Goal: Find specific page/section: Find specific page/section

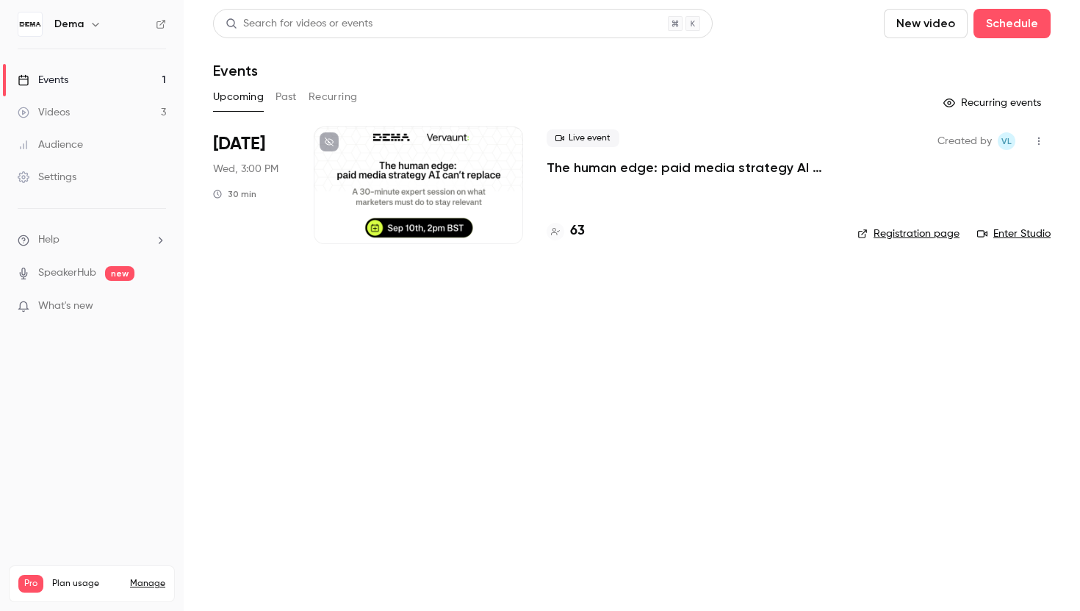
click at [581, 237] on h4 "63" at bounding box center [577, 231] width 15 height 20
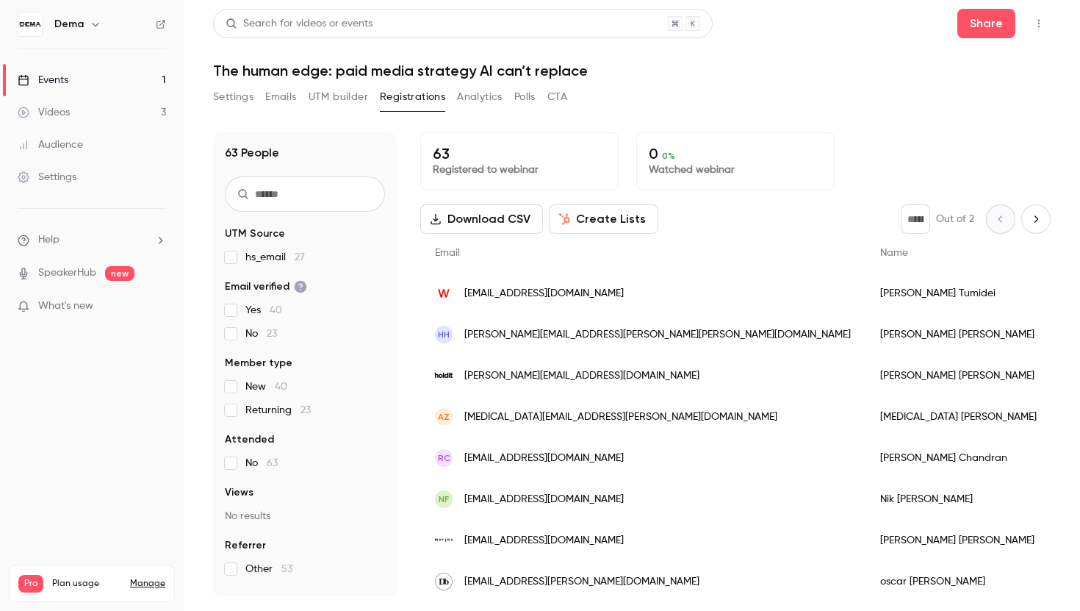
click at [331, 199] on input "text" at bounding box center [305, 193] width 160 height 35
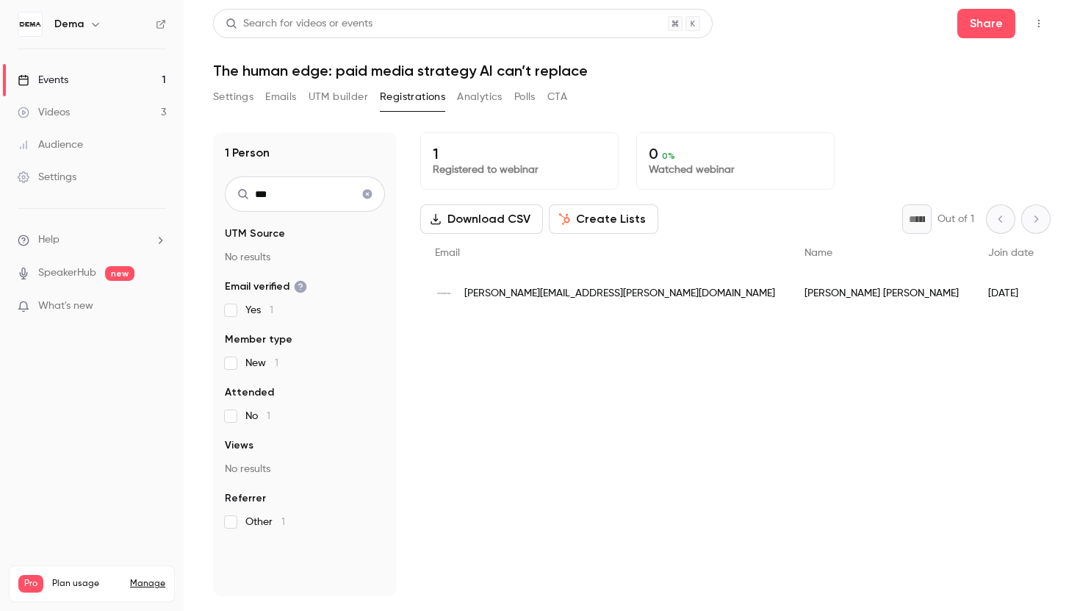
type input "***"
click at [372, 197] on icon "Clear search" at bounding box center [367, 194] width 12 height 10
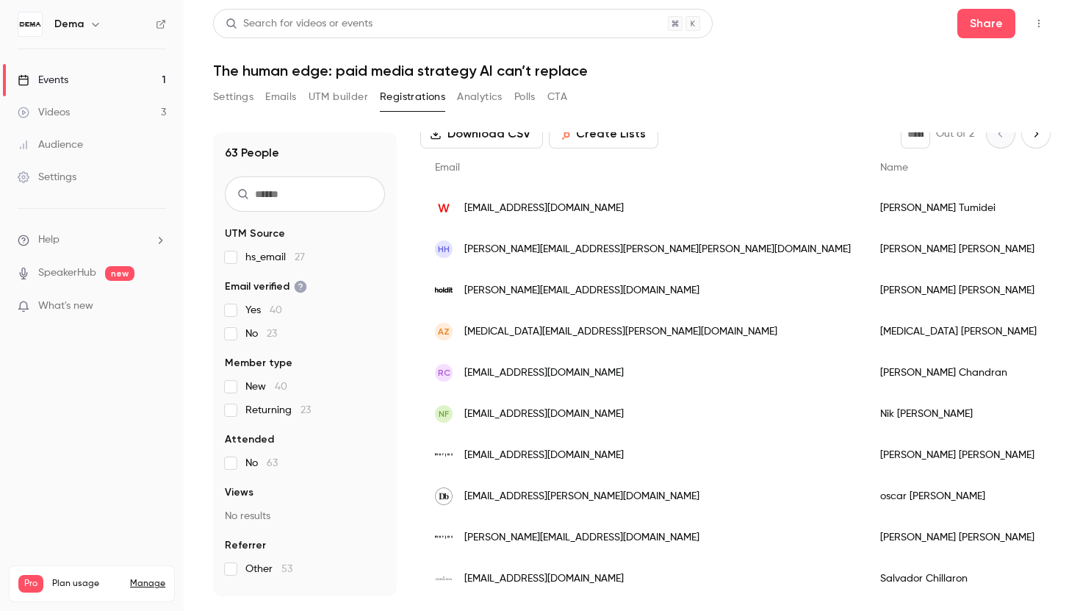
scroll to position [74, 0]
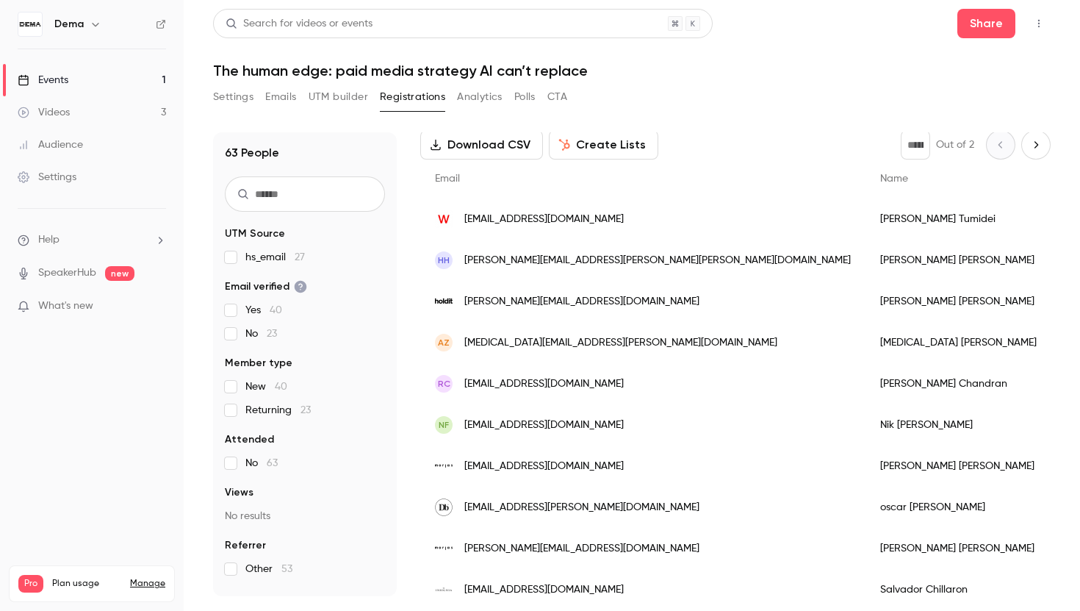
click at [342, 192] on input "text" at bounding box center [305, 193] width 160 height 35
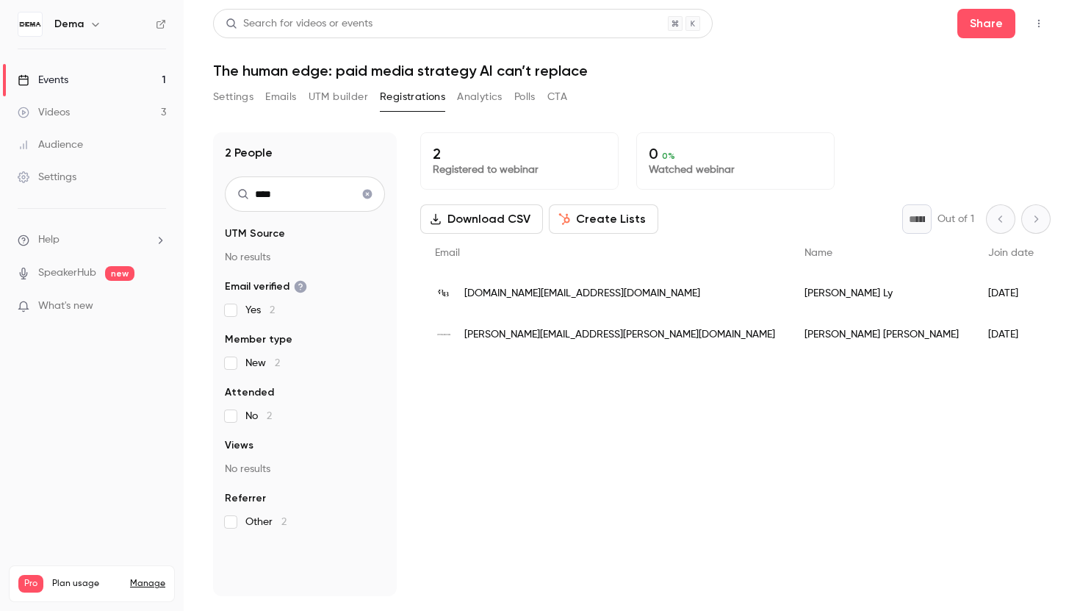
type input "****"
click at [370, 200] on button "Clear search" at bounding box center [368, 194] width 24 height 24
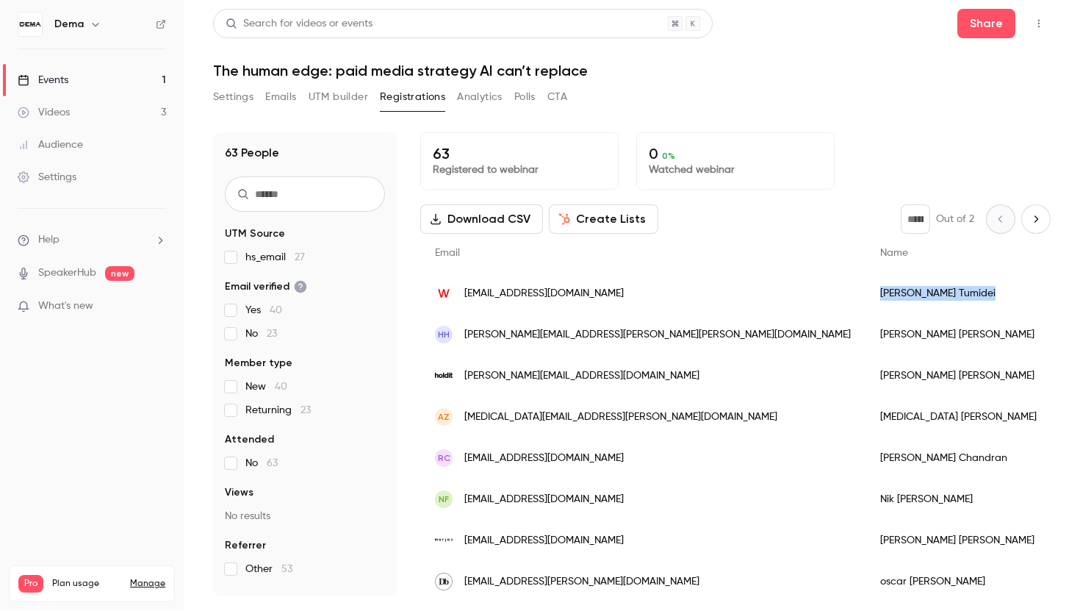
drag, startPoint x: 767, startPoint y: 295, endPoint x: 680, endPoint y: 295, distance: 87.4
click at [865, 295] on div "[PERSON_NAME]" at bounding box center [967, 293] width 204 height 41
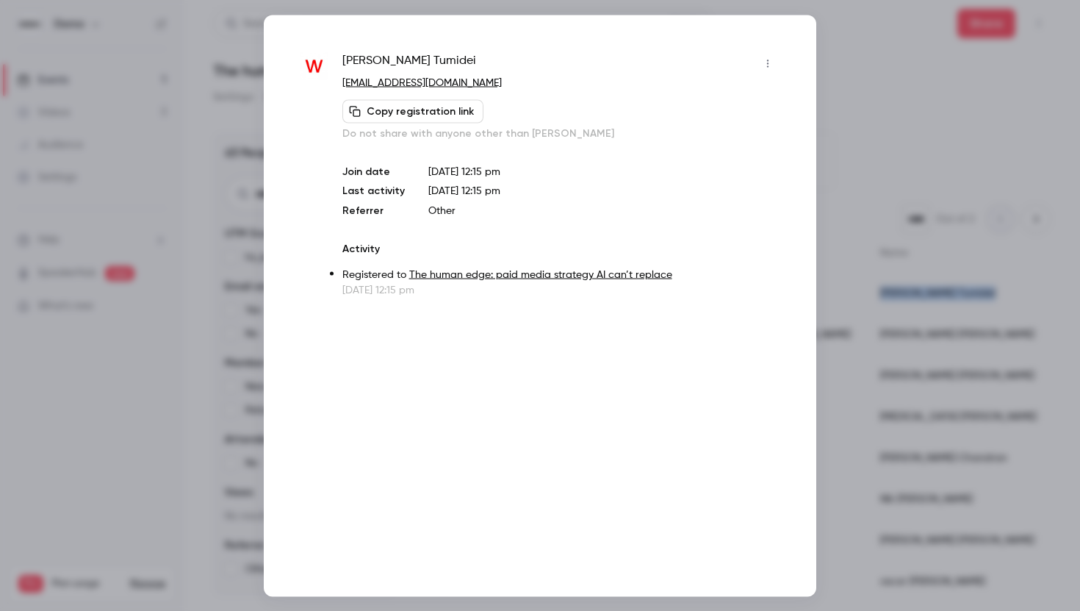
copy div "[PERSON_NAME]"
drag, startPoint x: 427, startPoint y: 62, endPoint x: 337, endPoint y: 60, distance: 89.6
click at [337, 60] on div "[PERSON_NAME] [EMAIL_ADDRESS][DOMAIN_NAME] Copy registration link Do not share …" at bounding box center [539, 173] width 479 height 245
copy span "[PERSON_NAME]"
click at [784, 50] on div "[PERSON_NAME] [EMAIL_ADDRESS][DOMAIN_NAME] Copy registration link Do not share …" at bounding box center [540, 305] width 552 height 581
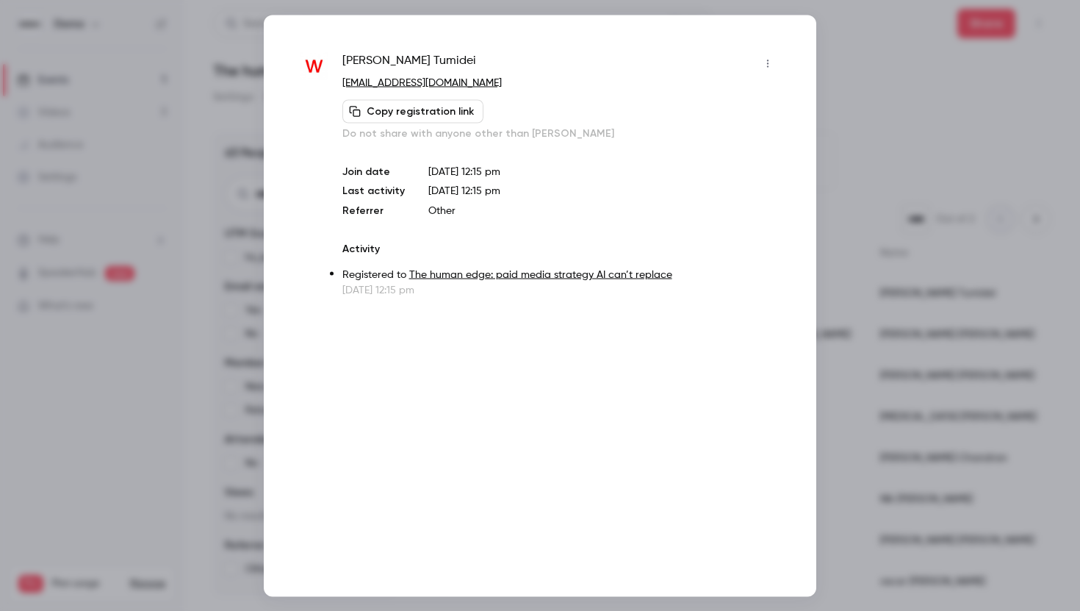
click at [843, 57] on div at bounding box center [540, 305] width 1080 height 611
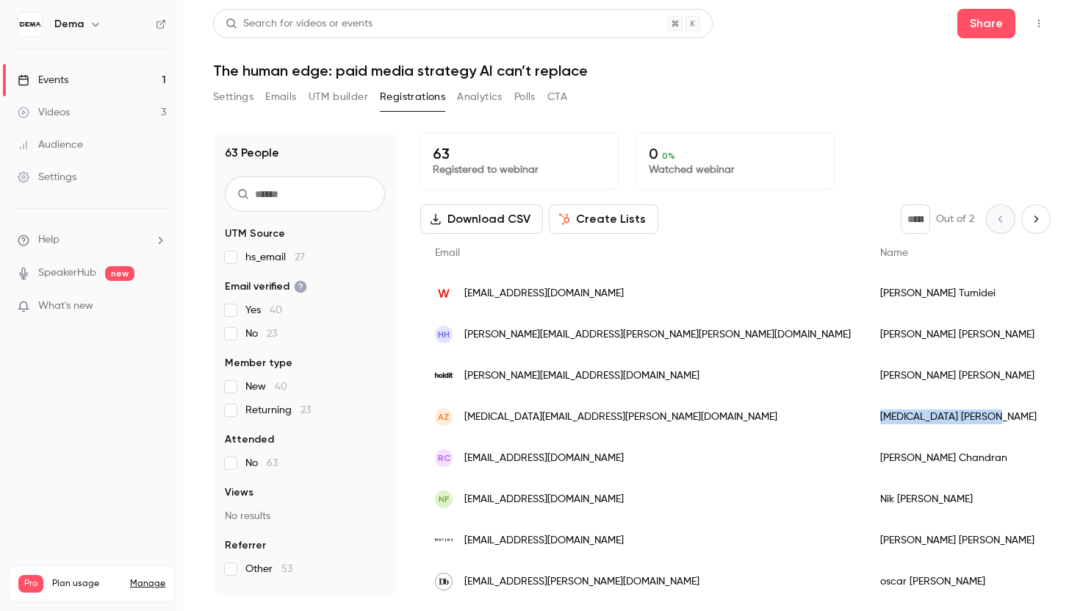
drag, startPoint x: 769, startPoint y: 422, endPoint x: 676, endPoint y: 420, distance: 93.3
click at [865, 420] on div "Allegra Ziletti" at bounding box center [967, 416] width 204 height 41
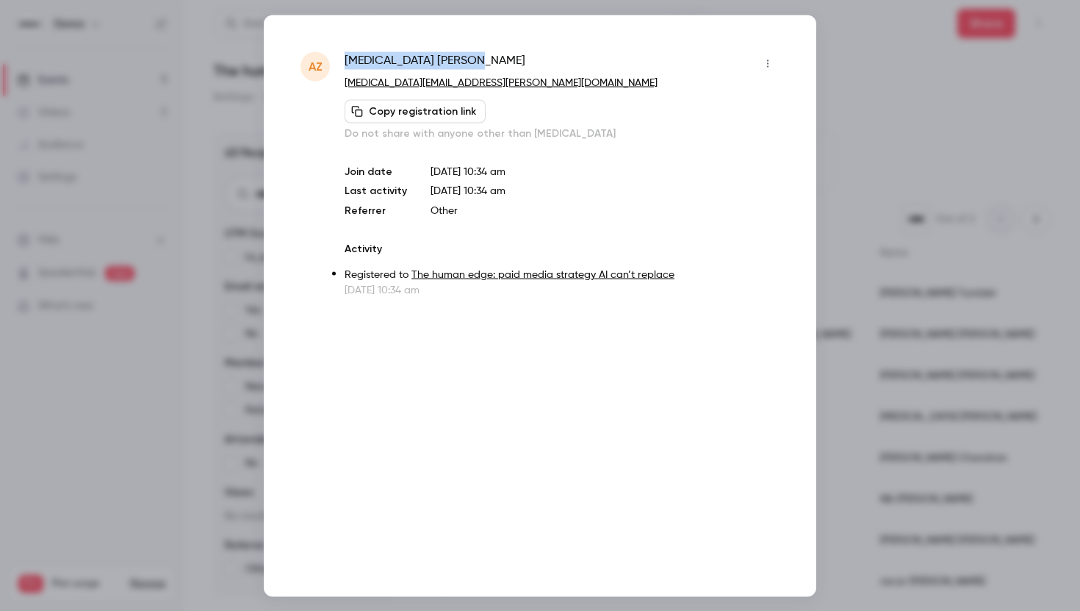
drag, startPoint x: 453, startPoint y: 68, endPoint x: 336, endPoint y: 57, distance: 117.3
click at [336, 57] on div "AZ Allegra Ziletti allegra.ziletti@gmail.com Copy registration link Do not shar…" at bounding box center [539, 173] width 479 height 245
copy div "Allegra Ziletti"
click at [915, 97] on div at bounding box center [540, 305] width 1080 height 611
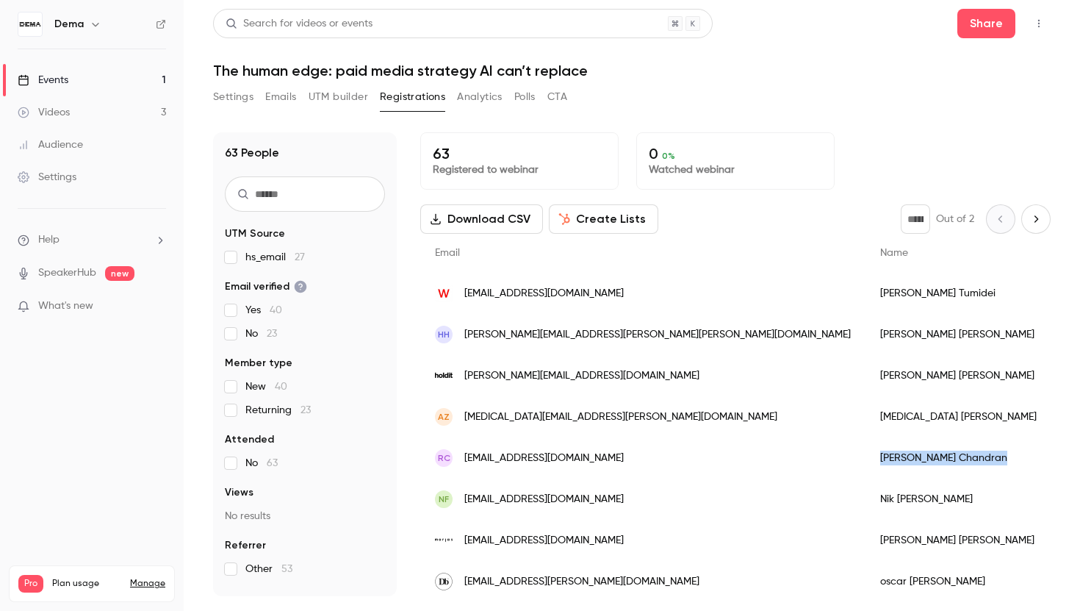
drag, startPoint x: 763, startPoint y: 457, endPoint x: 671, endPoint y: 462, distance: 92.7
click at [865, 462] on div "Rikesh Chandran" at bounding box center [967, 457] width 204 height 41
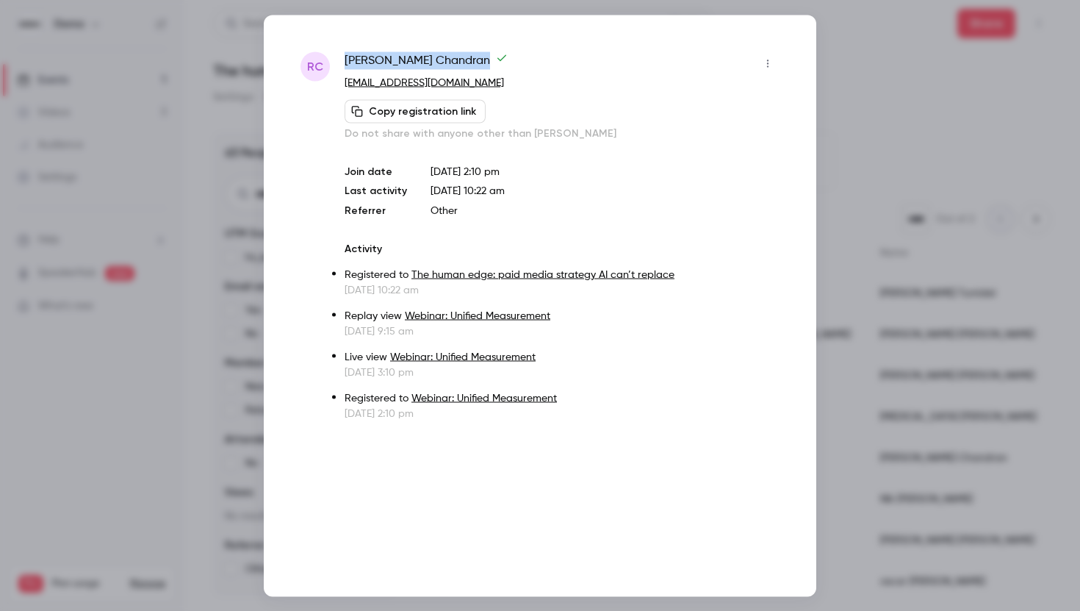
drag, startPoint x: 345, startPoint y: 62, endPoint x: 433, endPoint y: 63, distance: 88.2
click at [433, 63] on span "Rikesh Chandran" at bounding box center [426, 63] width 163 height 24
copy span "Rikesh Chandran"
click at [885, 206] on div at bounding box center [540, 305] width 1080 height 611
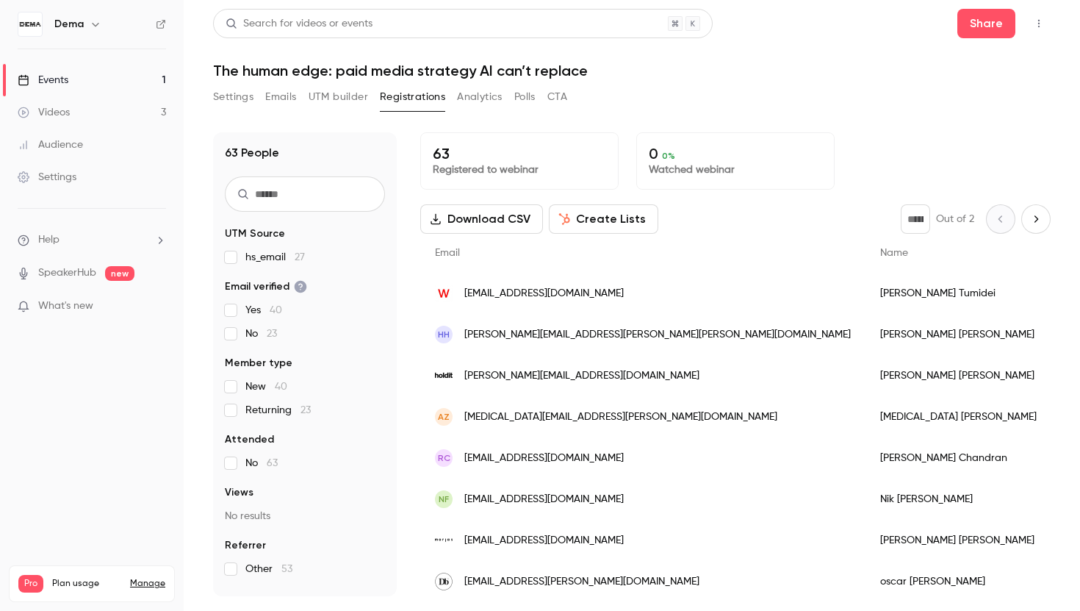
scroll to position [86, 0]
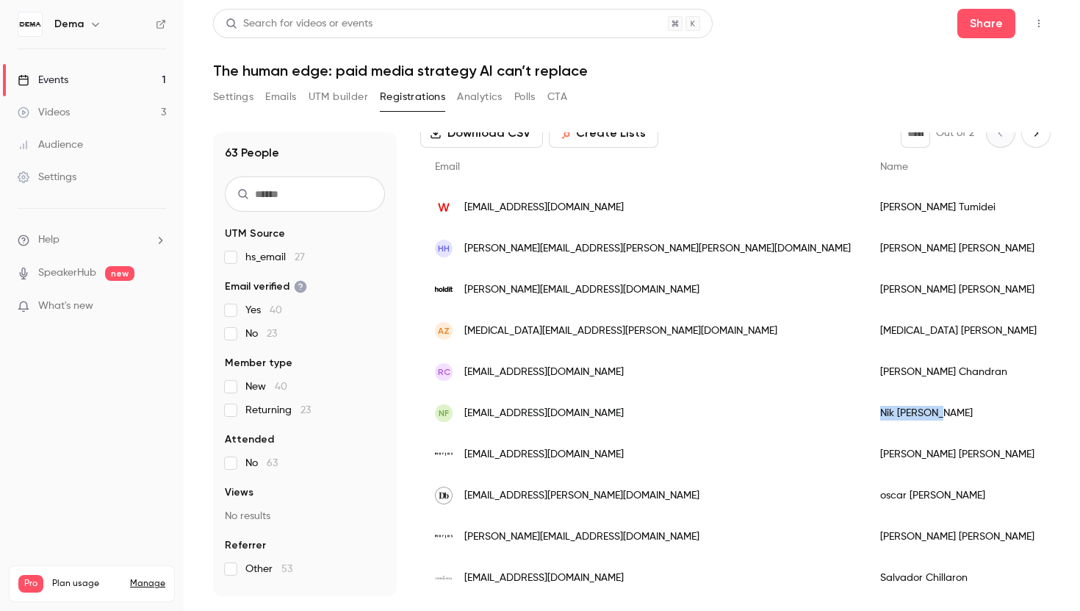
drag, startPoint x: 738, startPoint y: 411, endPoint x: 667, endPoint y: 417, distance: 71.5
click at [865, 417] on div "Nik Fletcher" at bounding box center [967, 412] width 204 height 41
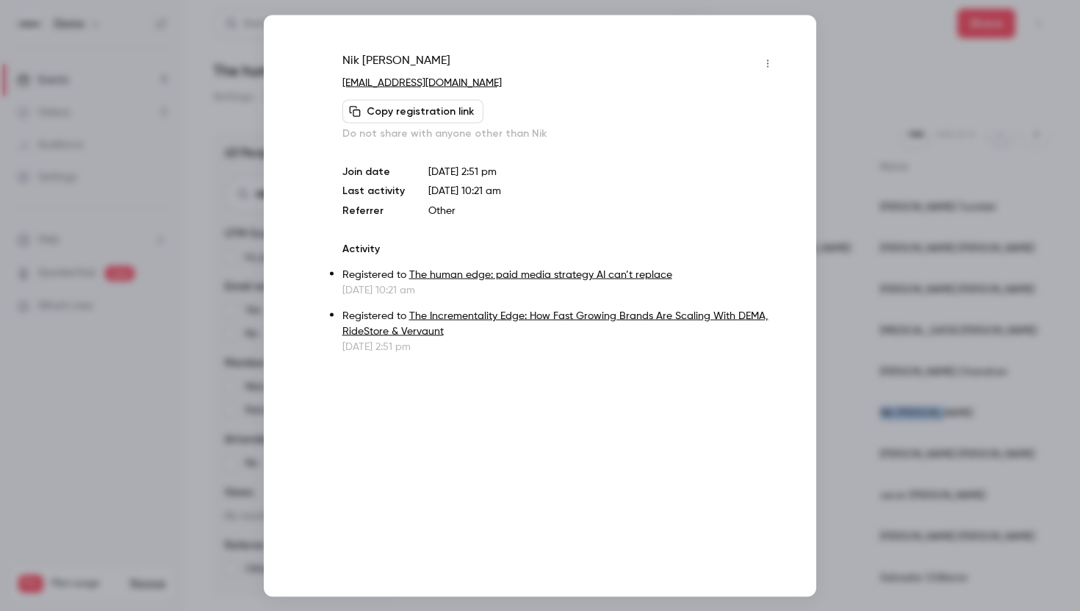
copy div "Nik Fletcher"
click at [363, 58] on span "Nik Fletcher" at bounding box center [399, 63] width 108 height 24
copy div "Nik Fletcher"
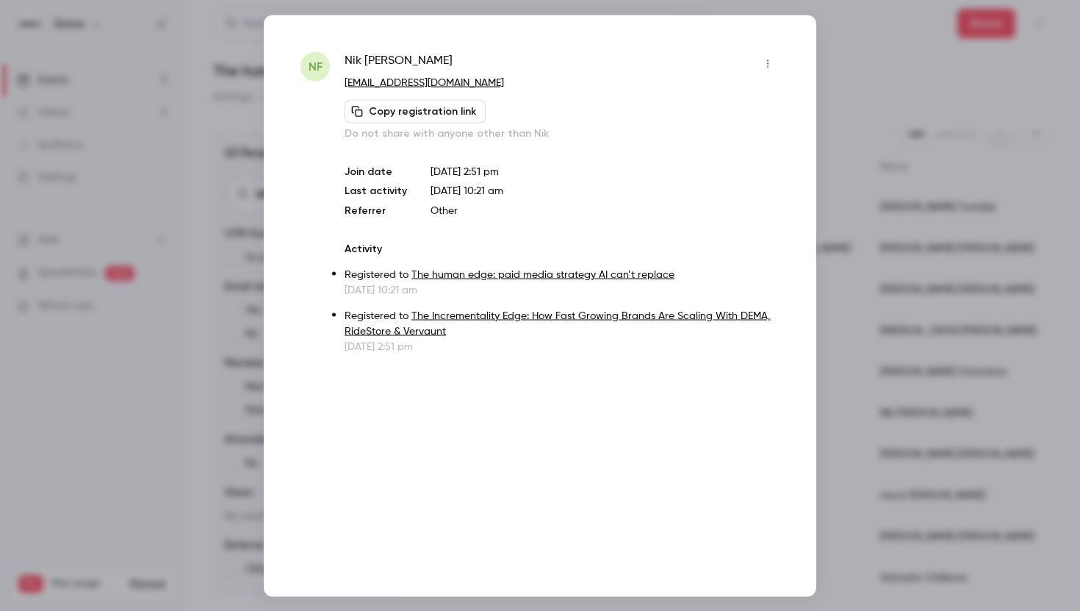
click at [882, 42] on div at bounding box center [540, 305] width 1080 height 611
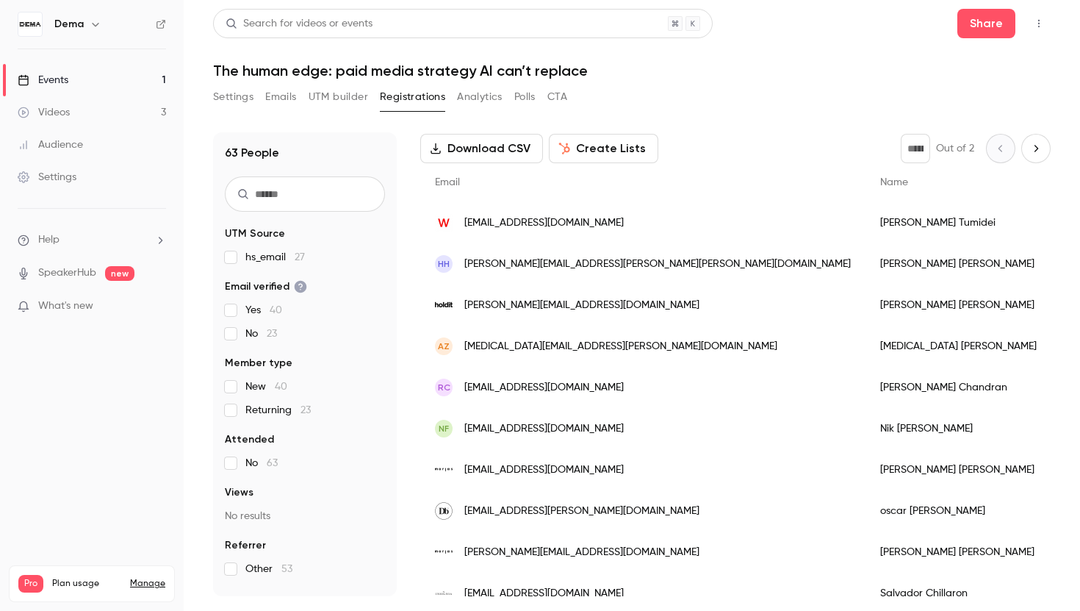
scroll to position [69, 0]
drag, startPoint x: 758, startPoint y: 226, endPoint x: 666, endPoint y: 226, distance: 91.8
click at [865, 226] on div "Giulia Tumidei" at bounding box center [967, 224] width 204 height 41
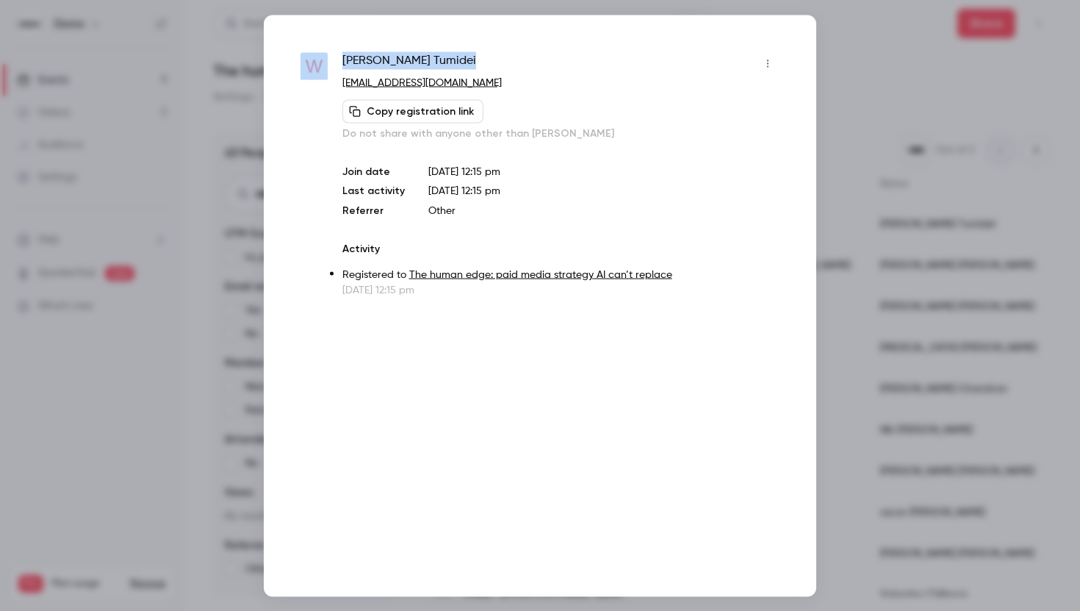
drag, startPoint x: 425, startPoint y: 60, endPoint x: 327, endPoint y: 60, distance: 98.4
click at [327, 60] on div "Giulia Tumidei giulytumy@live.it Copy registration link Do not share with anyon…" at bounding box center [539, 173] width 479 height 245
copy div "Giulia Tumidei"
click at [894, 170] on div at bounding box center [540, 305] width 1080 height 611
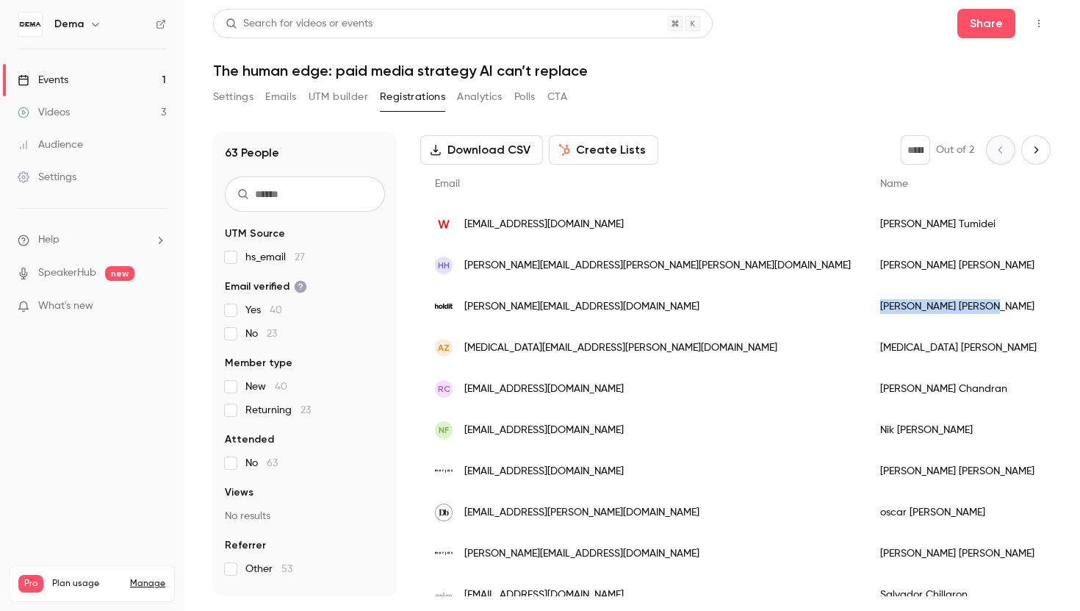
drag, startPoint x: 745, startPoint y: 310, endPoint x: 675, endPoint y: 312, distance: 69.8
click at [865, 312] on div "Petter Nilsson" at bounding box center [967, 306] width 204 height 41
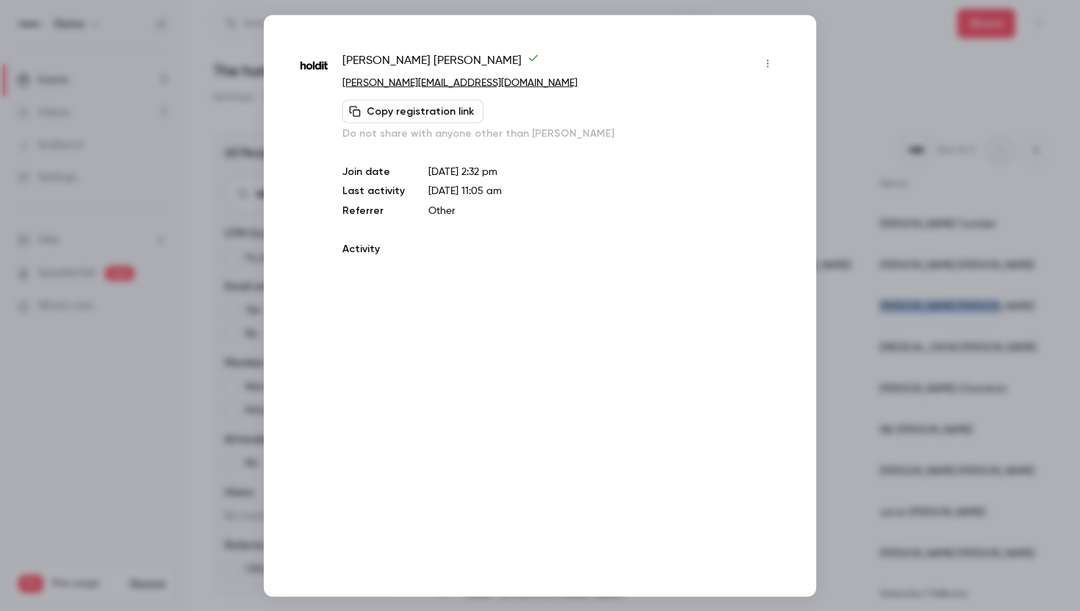
copy div "Petter Nilsson"
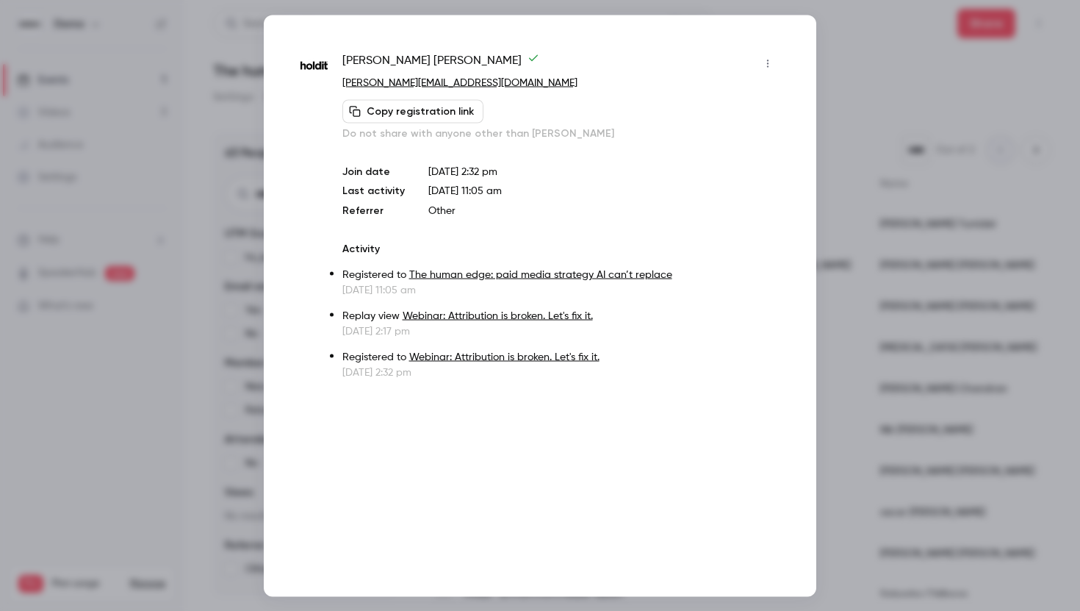
click at [386, 57] on span "Petter Nilsson" at bounding box center [440, 63] width 197 height 24
copy div "Petter Nilsson"
click at [1012, 361] on div at bounding box center [540, 305] width 1080 height 611
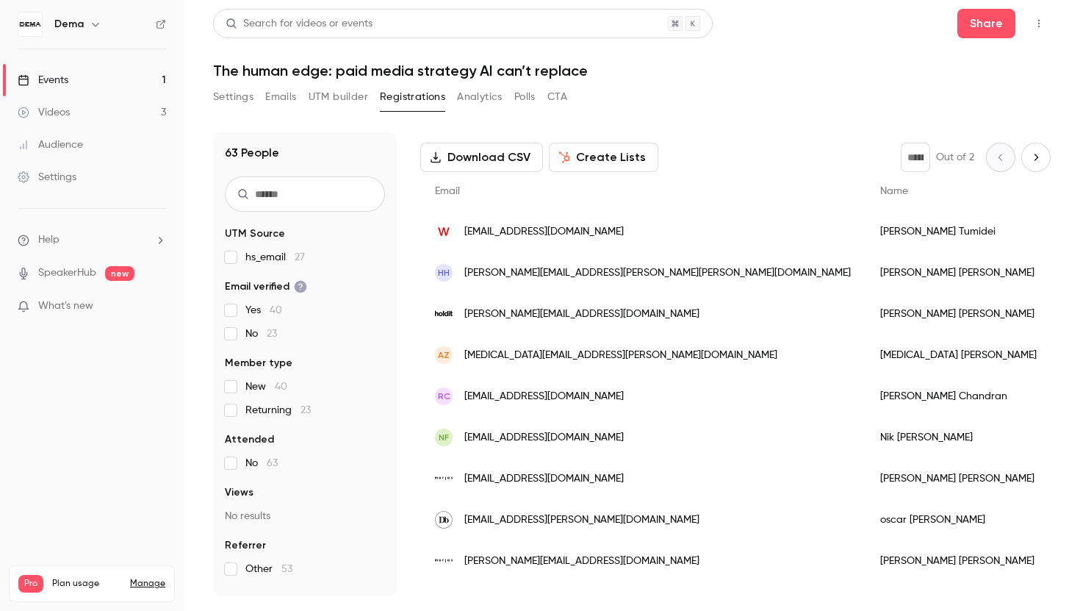
scroll to position [53, 0]
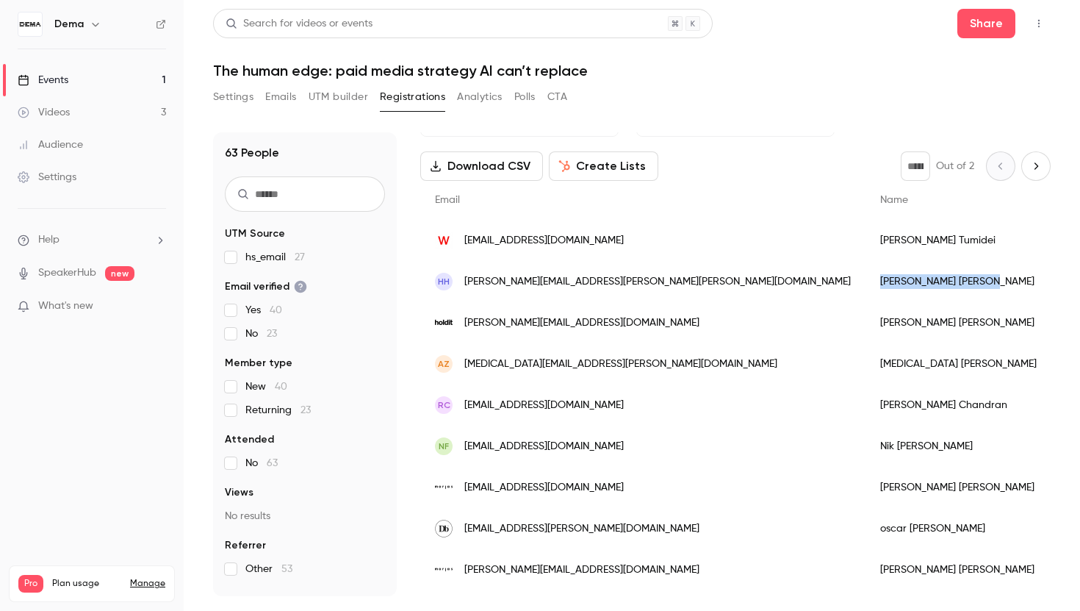
drag, startPoint x: 766, startPoint y: 280, endPoint x: 678, endPoint y: 284, distance: 88.3
click at [865, 284] on div "Henrietta Hedberg" at bounding box center [967, 281] width 204 height 41
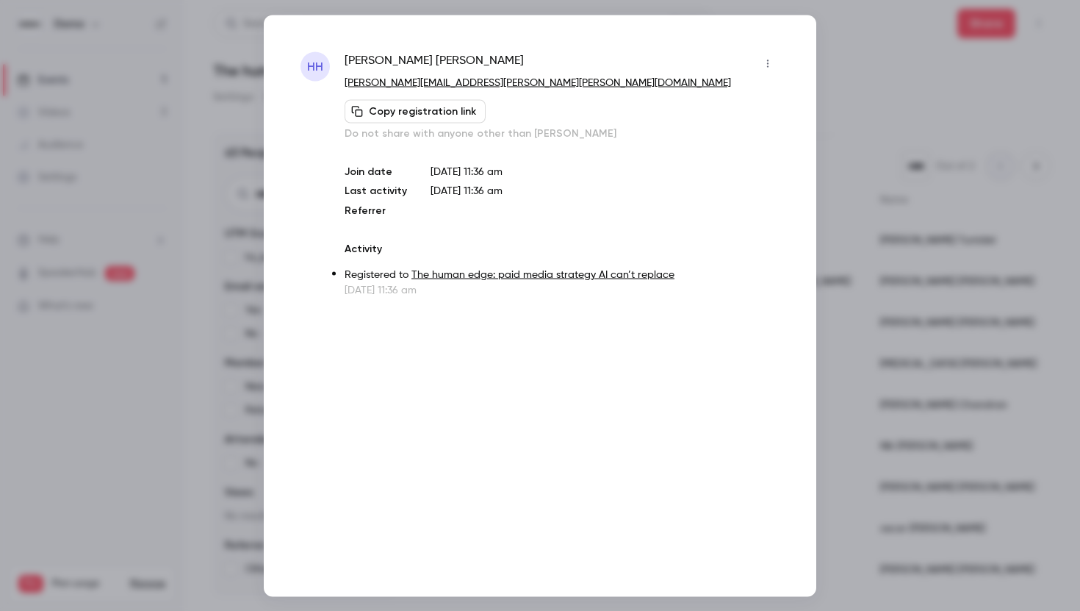
click at [401, 57] on span "Henrietta Hedberg" at bounding box center [434, 63] width 179 height 24
copy div "Henrietta Hedberg"
click at [895, 276] on div at bounding box center [540, 305] width 1080 height 611
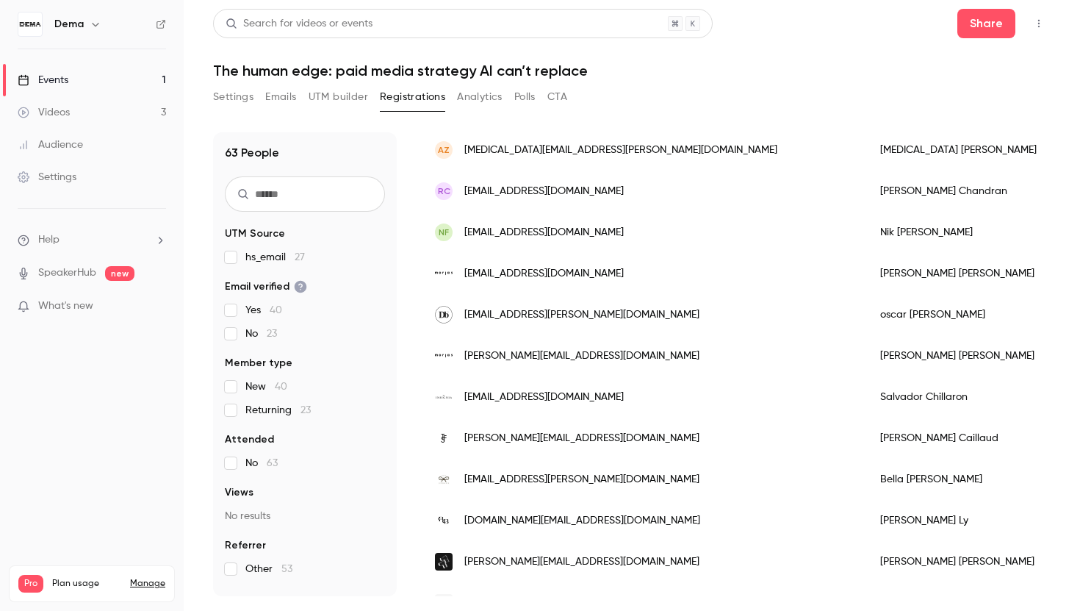
scroll to position [272, 0]
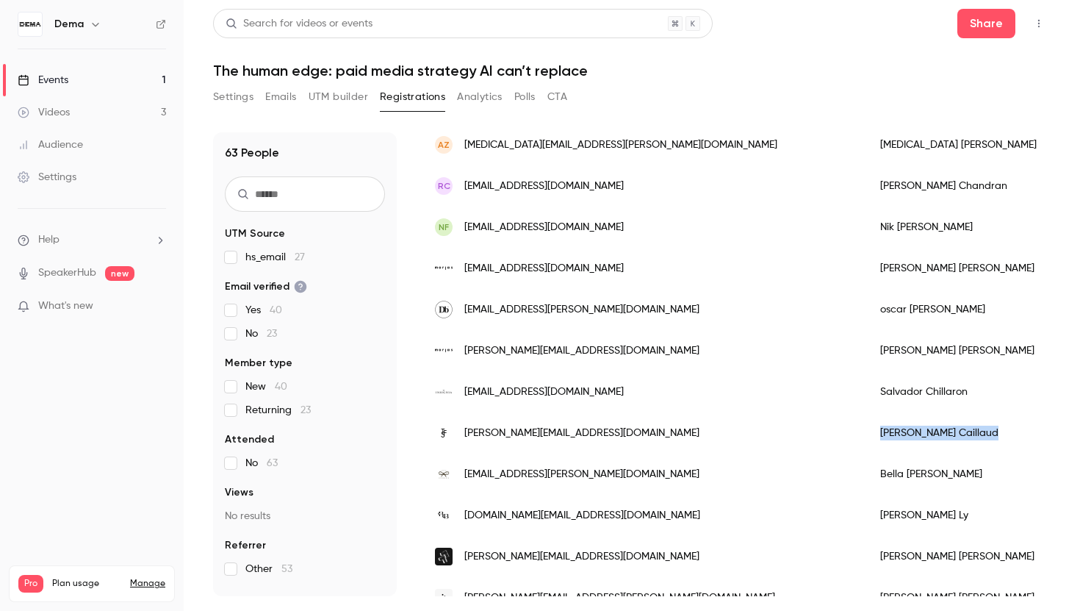
drag, startPoint x: 748, startPoint y: 436, endPoint x: 676, endPoint y: 439, distance: 72.1
click at [865, 439] on div "Robin Caillaud" at bounding box center [967, 432] width 204 height 41
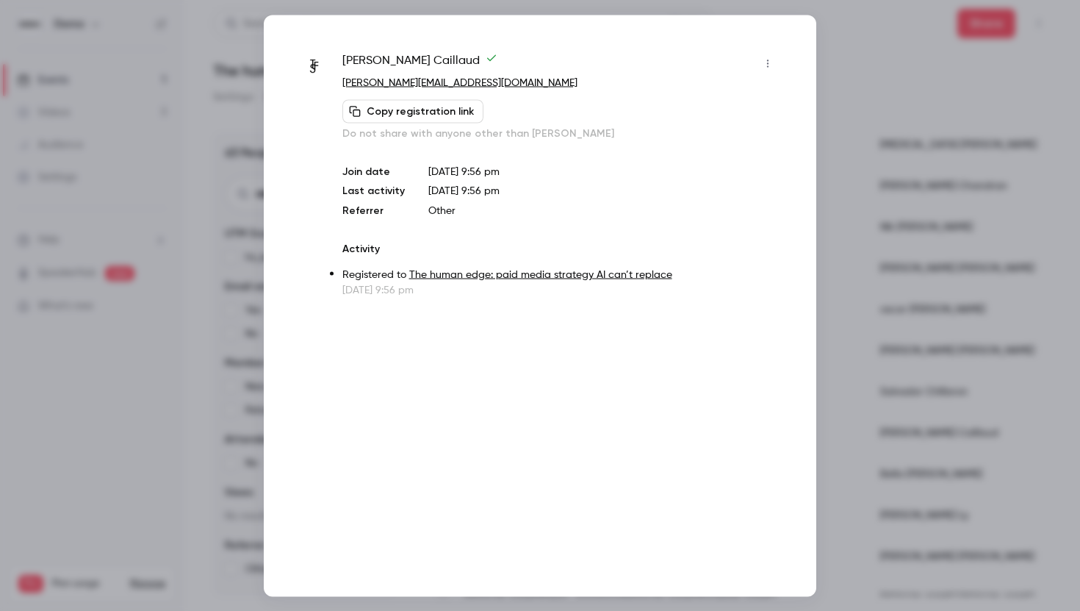
click at [399, 60] on span "Robin Caillaud" at bounding box center [419, 63] width 155 height 24
click at [984, 356] on div at bounding box center [540, 305] width 1080 height 611
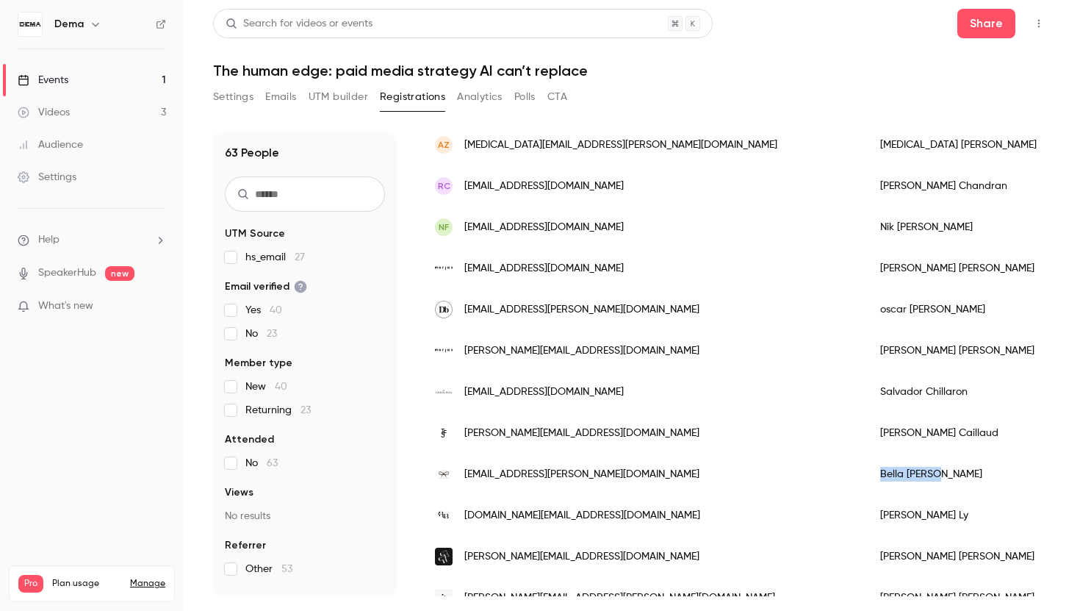
drag, startPoint x: 741, startPoint y: 472, endPoint x: 665, endPoint y: 475, distance: 76.4
click at [865, 475] on div "Bella Speirs" at bounding box center [967, 473] width 204 height 41
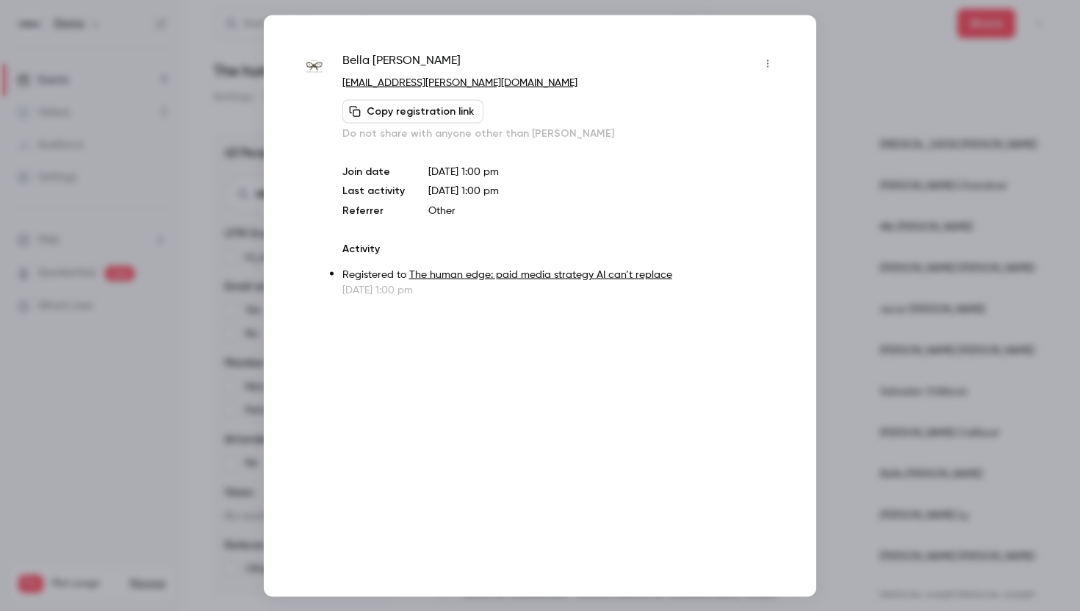
click at [381, 56] on span "Bella Speirs" at bounding box center [401, 63] width 118 height 24
click at [925, 297] on div at bounding box center [540, 305] width 1080 height 611
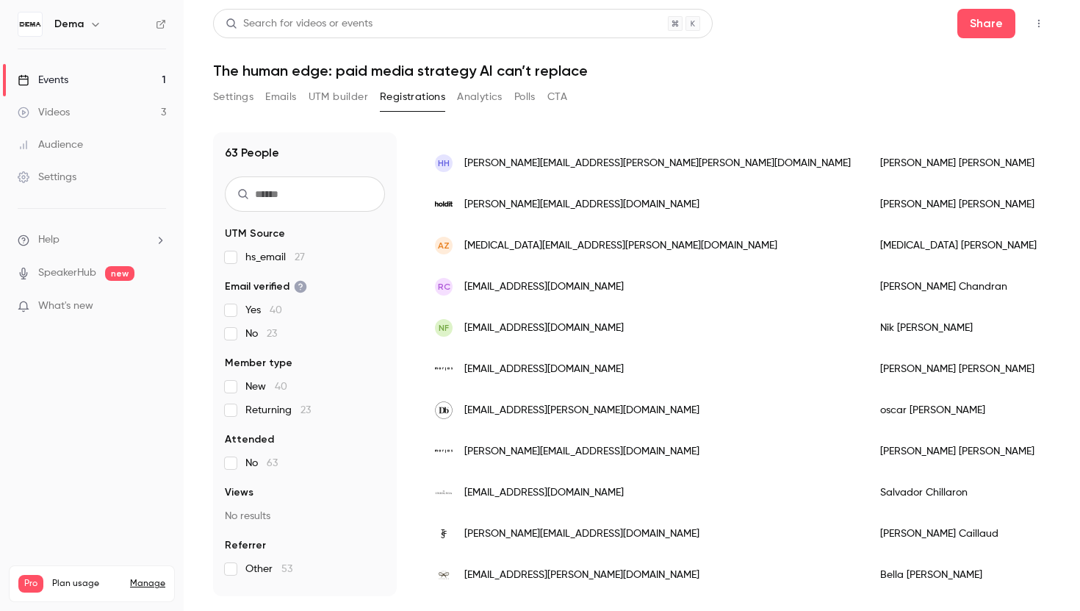
scroll to position [170, 0]
drag, startPoint x: 755, startPoint y: 240, endPoint x: 663, endPoint y: 240, distance: 92.6
click at [865, 240] on div "Allegra Ziletti" at bounding box center [967, 246] width 204 height 41
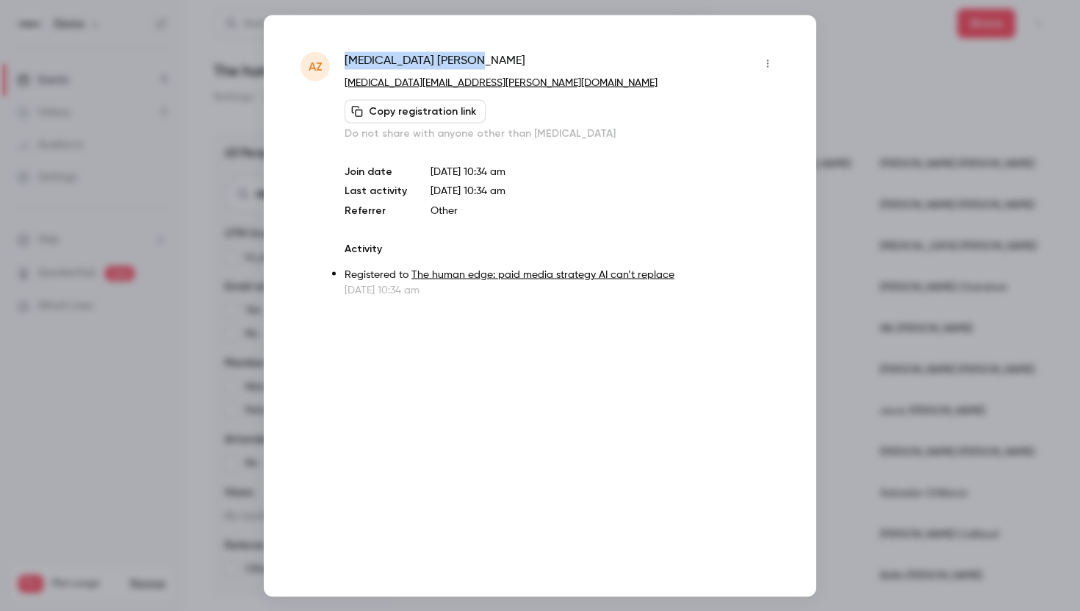
drag, startPoint x: 421, startPoint y: 58, endPoint x: 346, endPoint y: 62, distance: 75.1
click at [346, 62] on div "Allegra Ziletti" at bounding box center [562, 63] width 435 height 24
click at [914, 284] on div at bounding box center [540, 305] width 1080 height 611
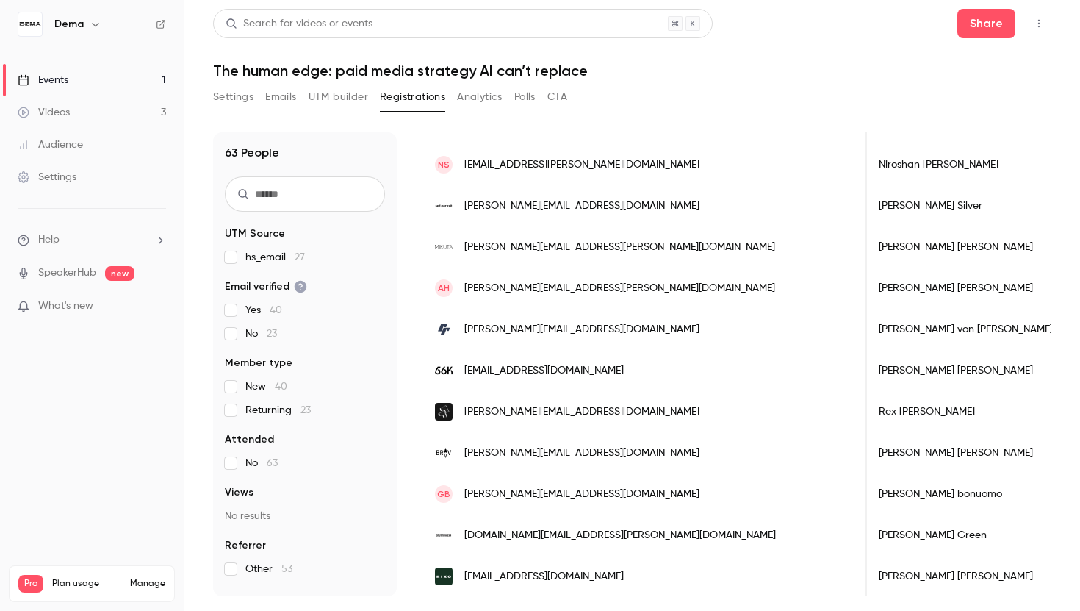
scroll to position [1704, 0]
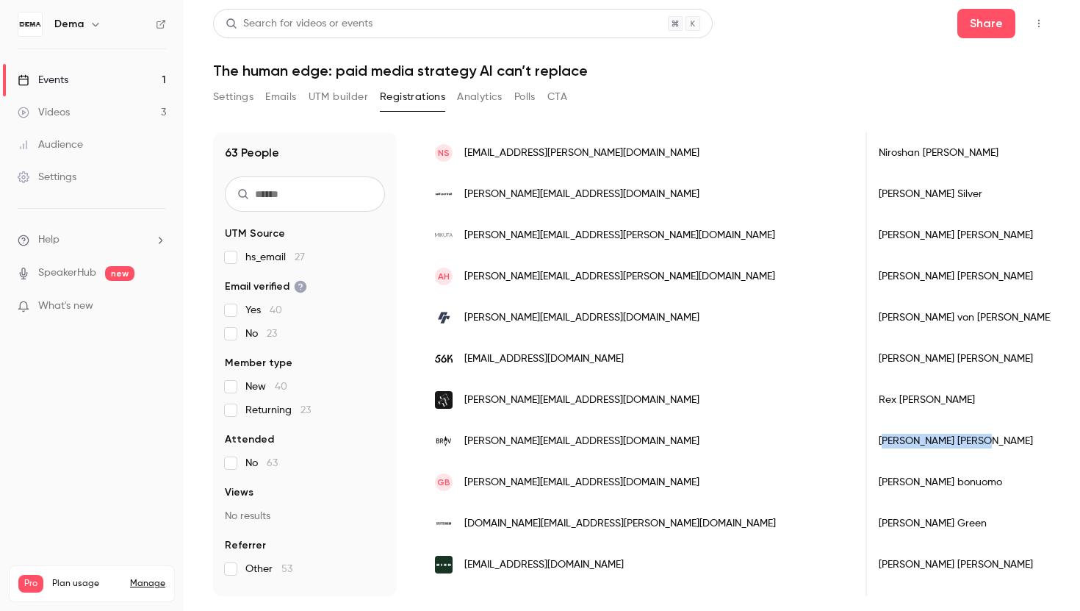
drag, startPoint x: 746, startPoint y: 439, endPoint x: 680, endPoint y: 439, distance: 65.4
click at [864, 439] on div "Jonas Theder" at bounding box center [966, 440] width 204 height 41
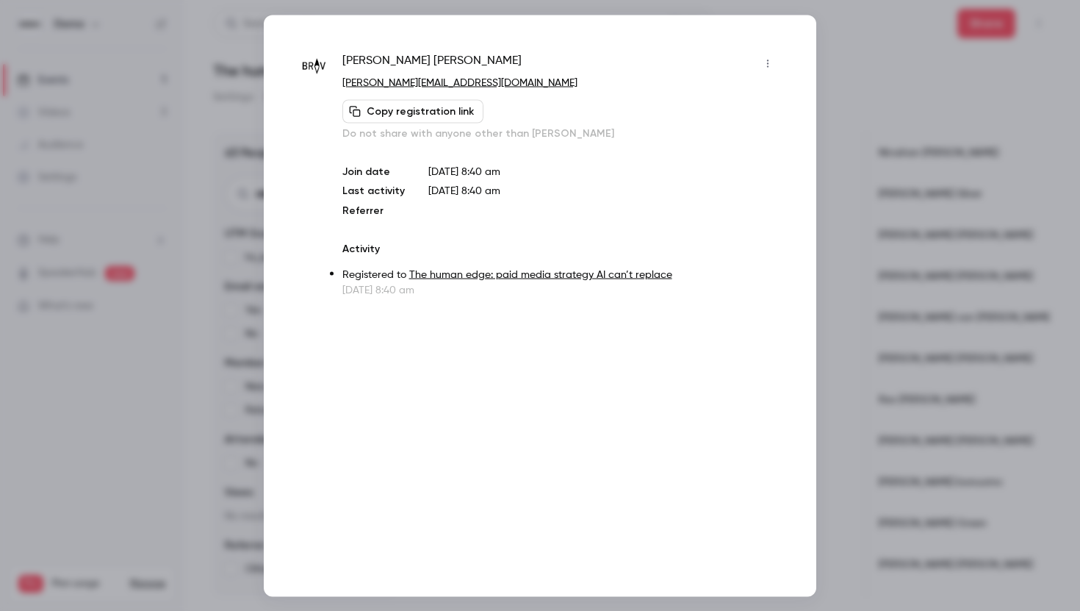
click at [402, 64] on span "Jonas Theder" at bounding box center [431, 63] width 179 height 24
copy div "Jonas Theder"
click at [860, 287] on div at bounding box center [540, 305] width 1080 height 611
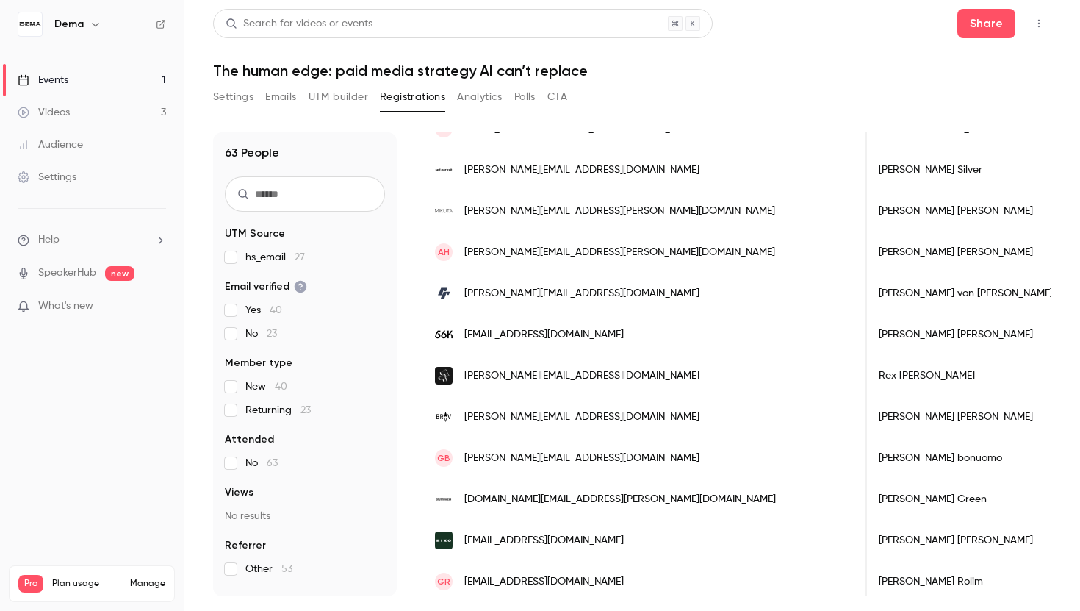
scroll to position [1734, 0]
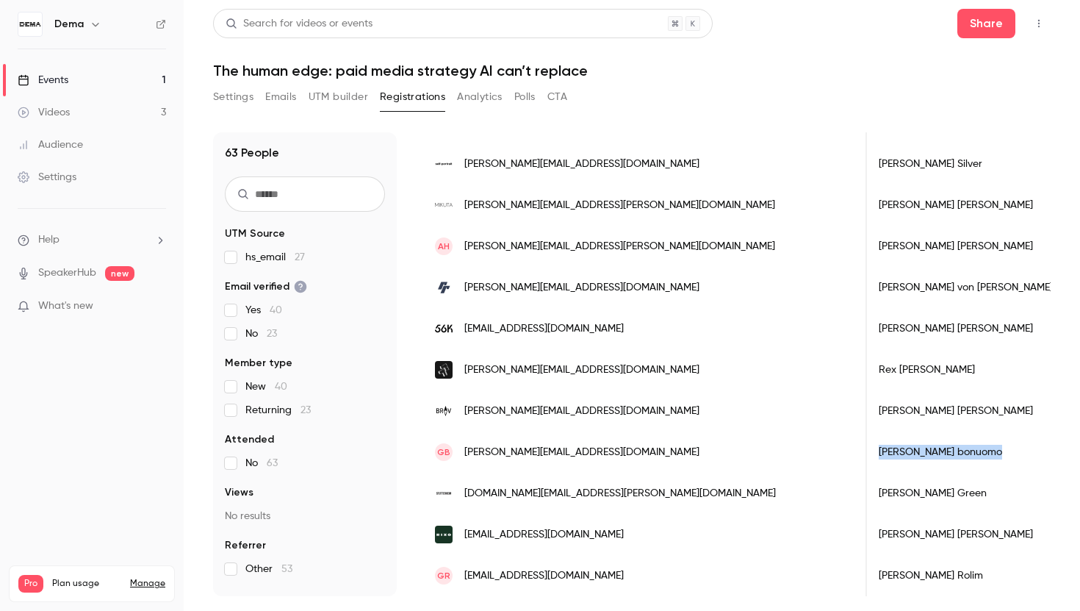
drag, startPoint x: 765, startPoint y: 453, endPoint x: 676, endPoint y: 456, distance: 88.9
click at [864, 456] on div "giorgio bonuomo" at bounding box center [966, 451] width 204 height 41
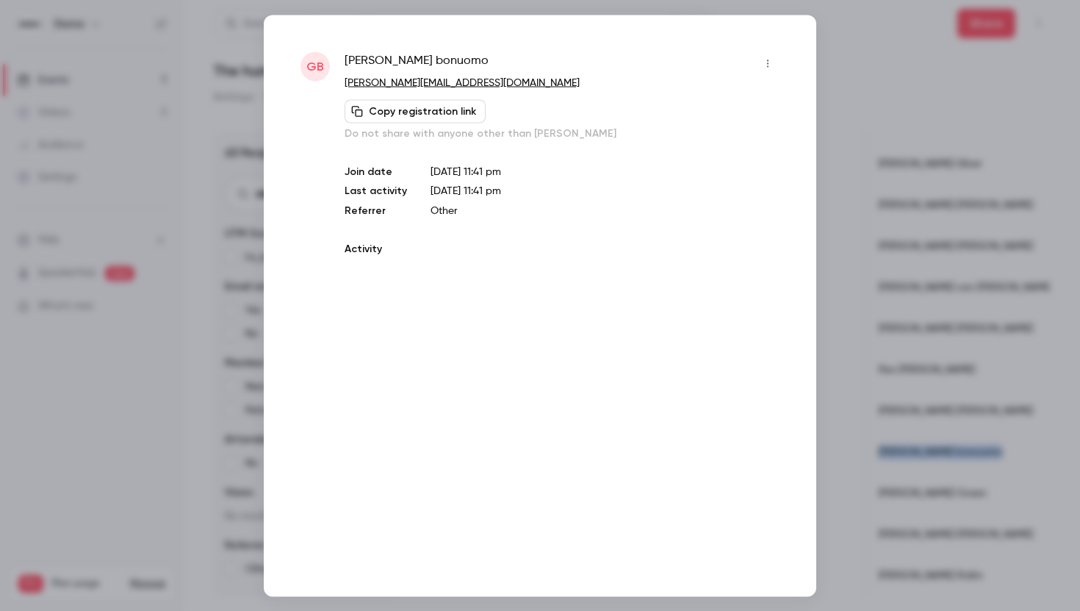
copy div "giorgio bonuomo"
click at [417, 62] on span "giorgio bonuomo" at bounding box center [417, 63] width 144 height 24
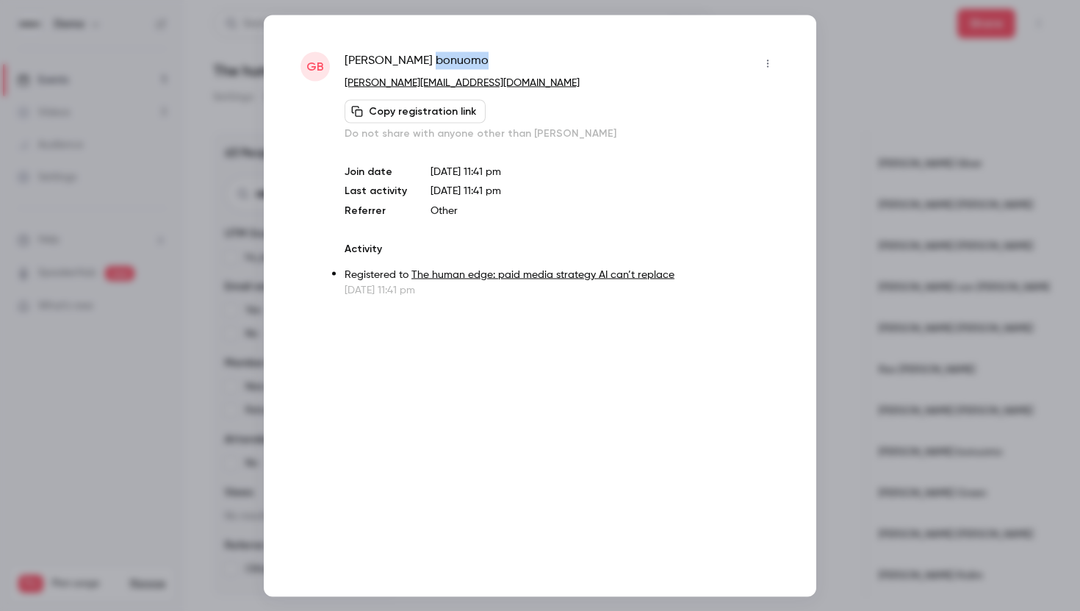
click at [417, 62] on span "giorgio bonuomo" at bounding box center [417, 63] width 144 height 24
copy div "giorgio bonuomo"
click at [432, 69] on span "giorgio bonuomo" at bounding box center [417, 63] width 144 height 24
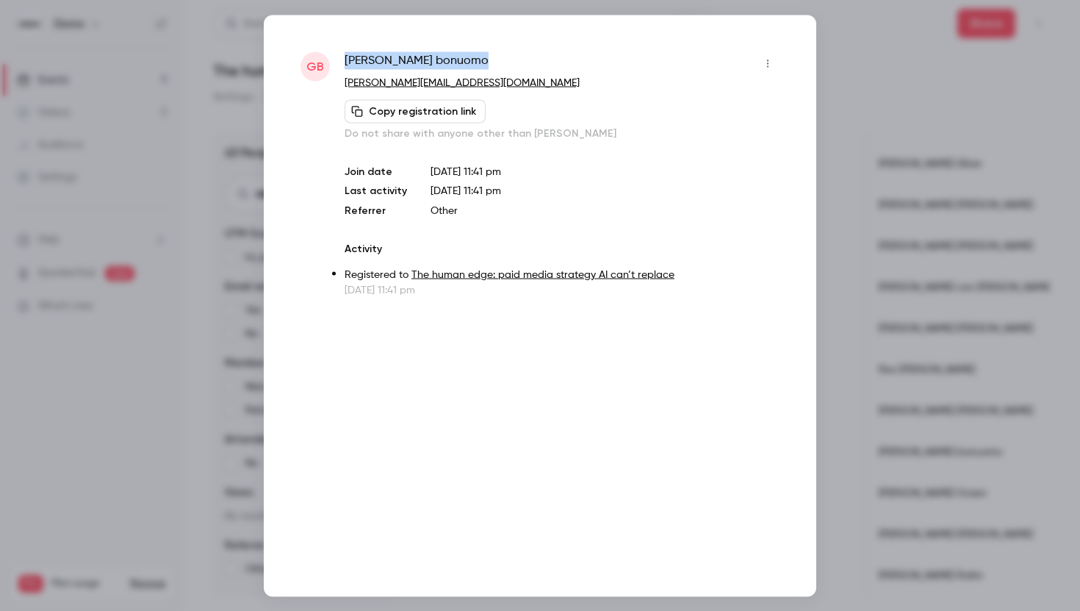
click at [432, 69] on span "giorgio bonuomo" at bounding box center [417, 63] width 144 height 24
copy div "giorgio bonuomo"
click at [883, 281] on div at bounding box center [540, 305] width 1080 height 611
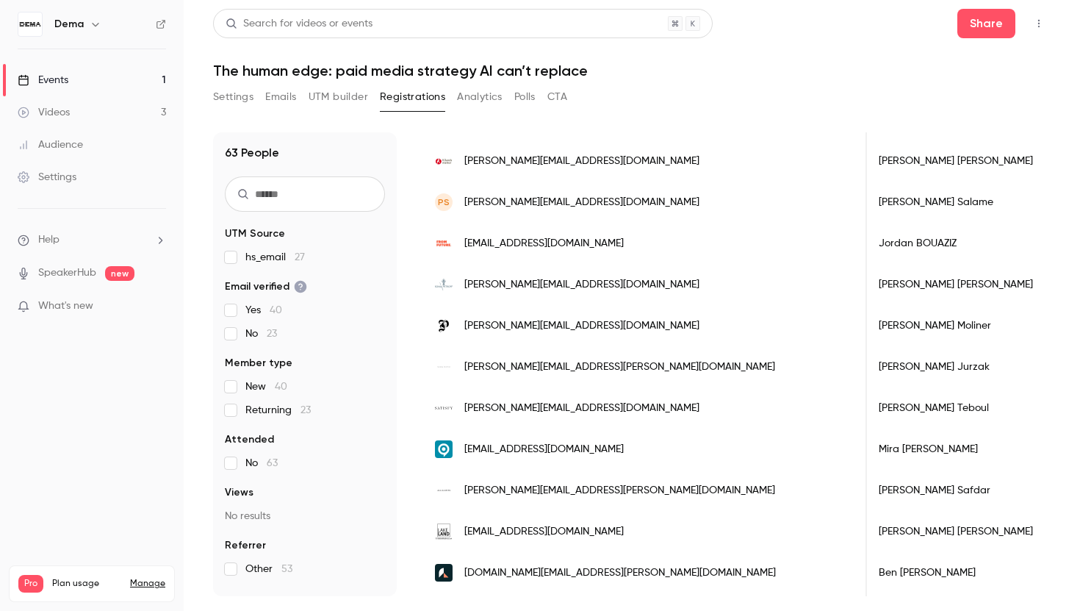
scroll to position [1162, 0]
click at [864, 322] on div "Cristina Moliner" at bounding box center [966, 323] width 204 height 41
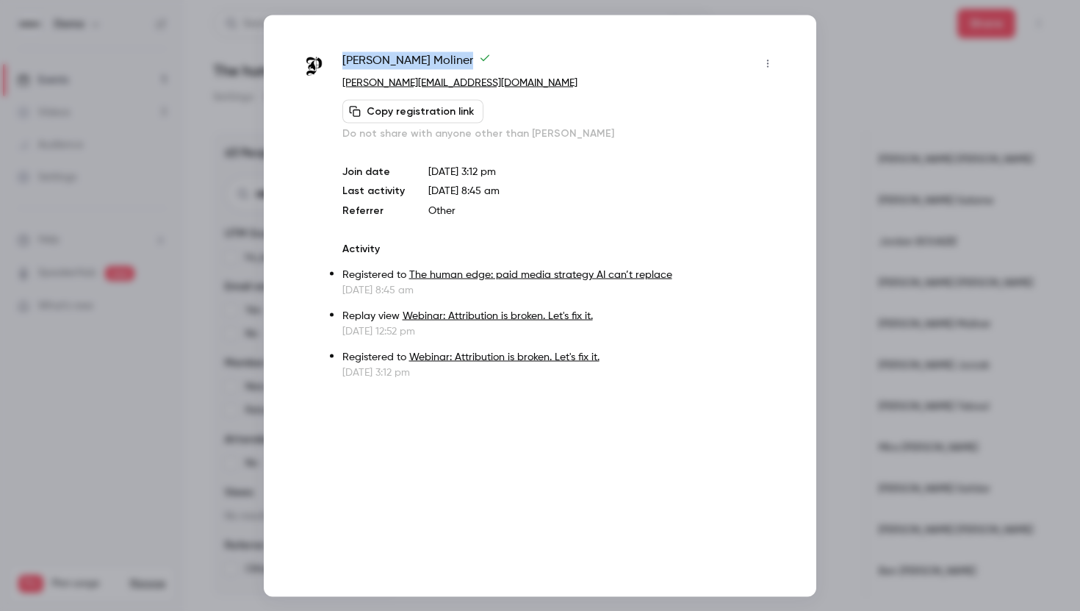
drag, startPoint x: 339, startPoint y: 60, endPoint x: 424, endPoint y: 61, distance: 85.2
click at [424, 61] on div "Cristina Moliner cristina.moliner@bomboneriapons.com Copy registration link Do …" at bounding box center [539, 215] width 479 height 328
copy span "Cristina Moliner"
click at [877, 136] on div at bounding box center [540, 305] width 1080 height 611
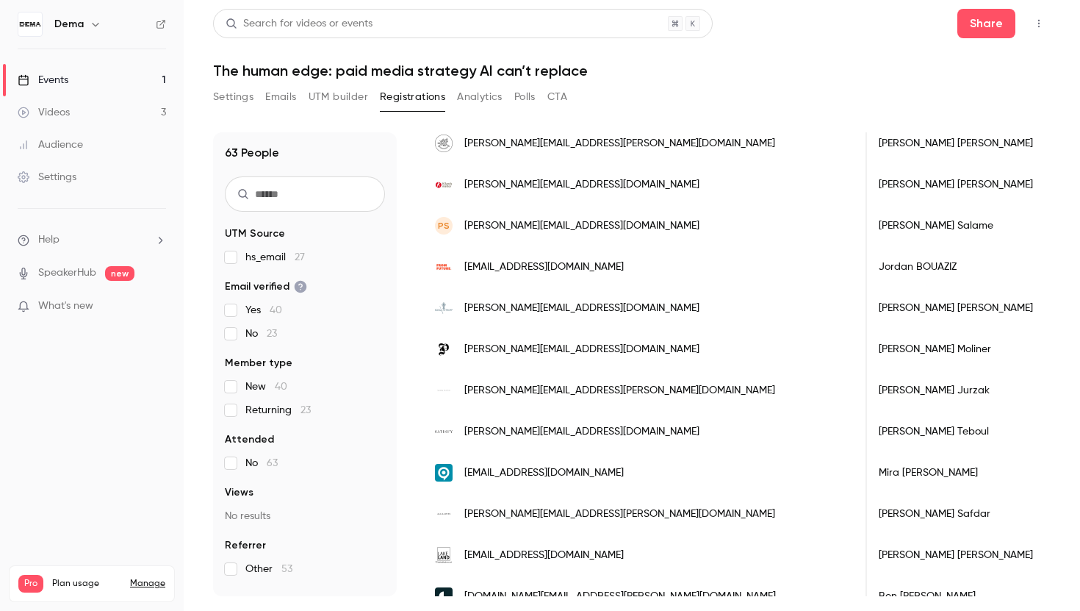
scroll to position [1131, 0]
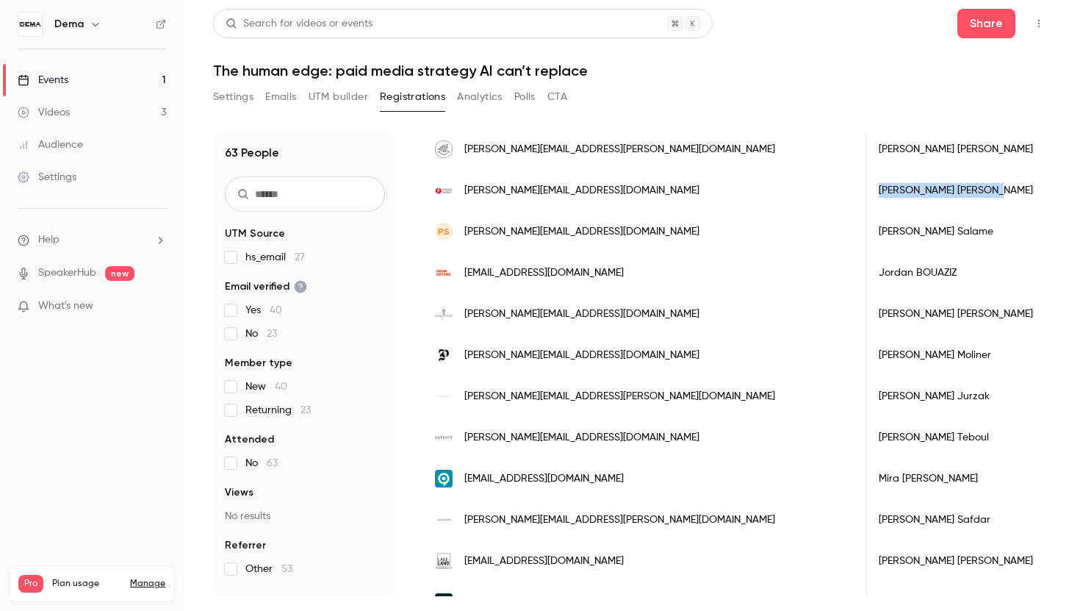
drag, startPoint x: 747, startPoint y: 186, endPoint x: 677, endPoint y: 188, distance: 69.8
click at [864, 188] on div "Frida Sjöstedt" at bounding box center [966, 190] width 204 height 41
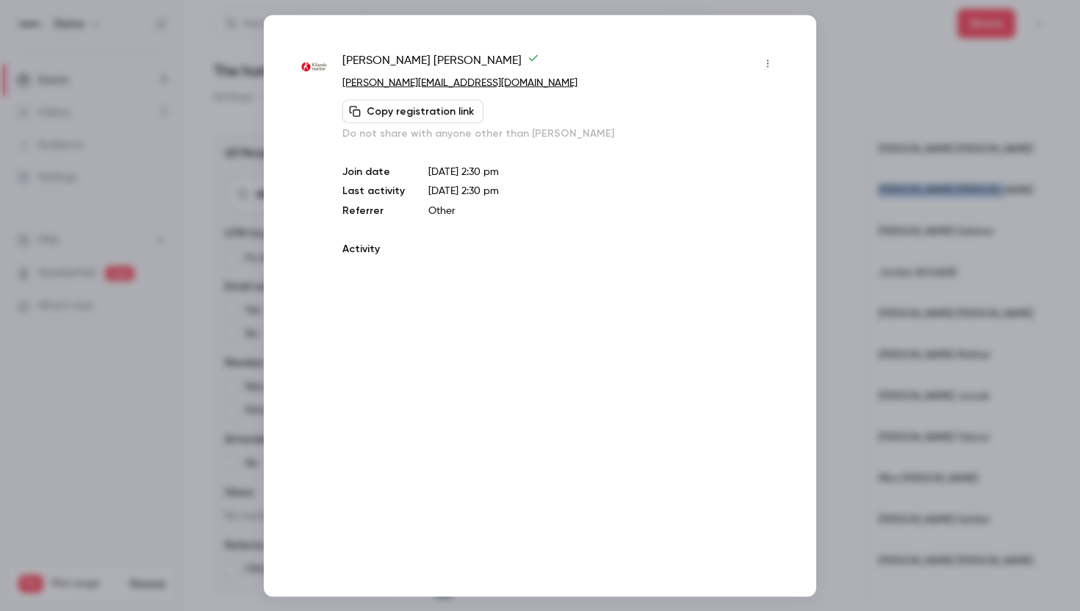
copy div "Frida Sjöstedt"
click at [397, 62] on span "Frida Sjöstedt" at bounding box center [440, 63] width 197 height 24
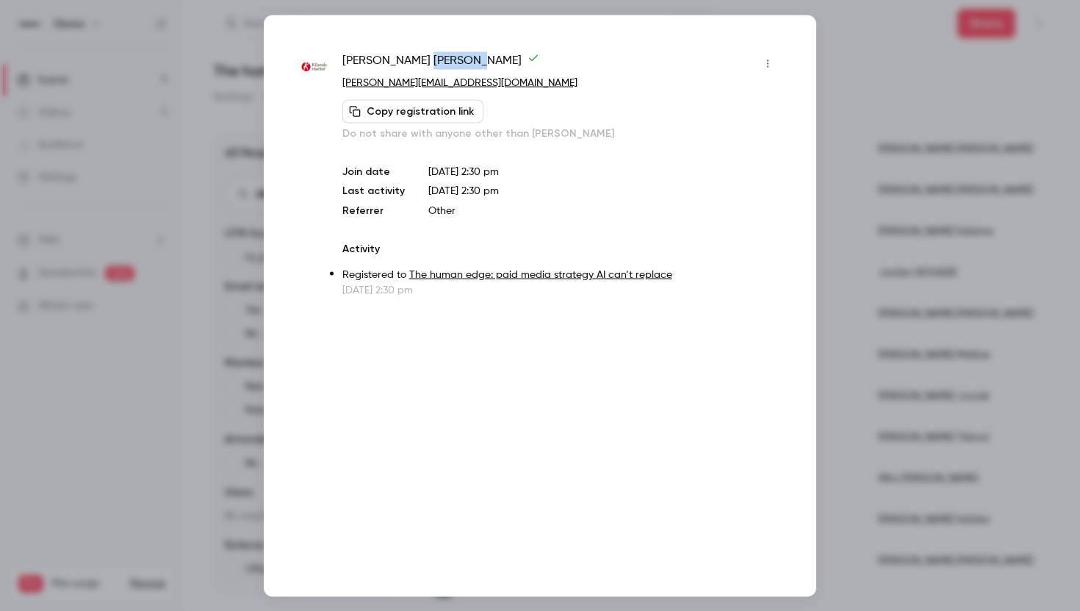
click at [397, 62] on span "Frida Sjöstedt" at bounding box center [440, 63] width 197 height 24
copy div "Frida Sjöstedt"
click at [871, 263] on div at bounding box center [540, 305] width 1080 height 611
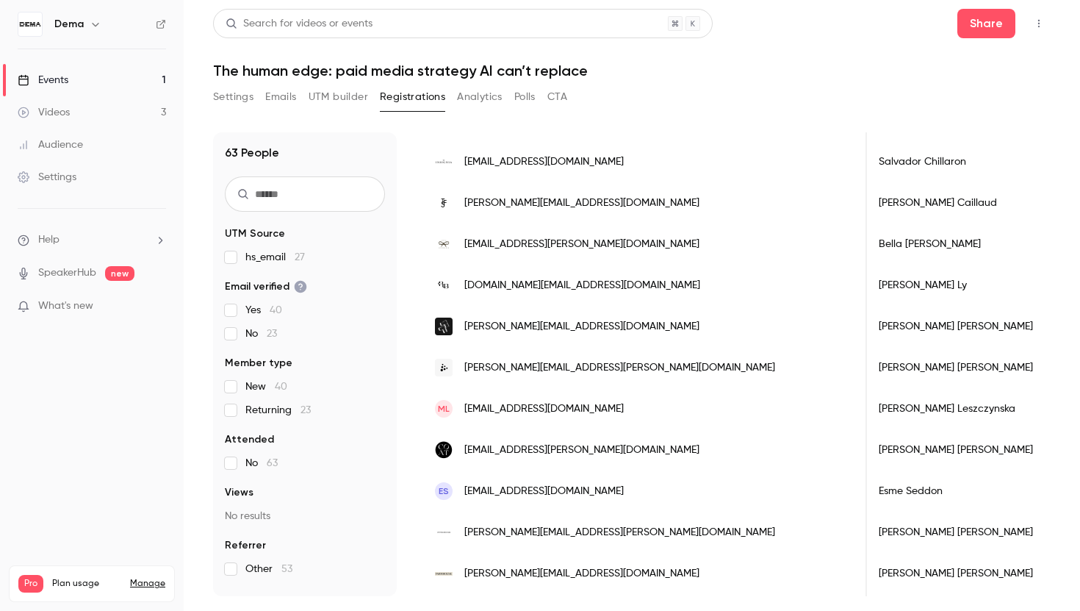
scroll to position [0, 0]
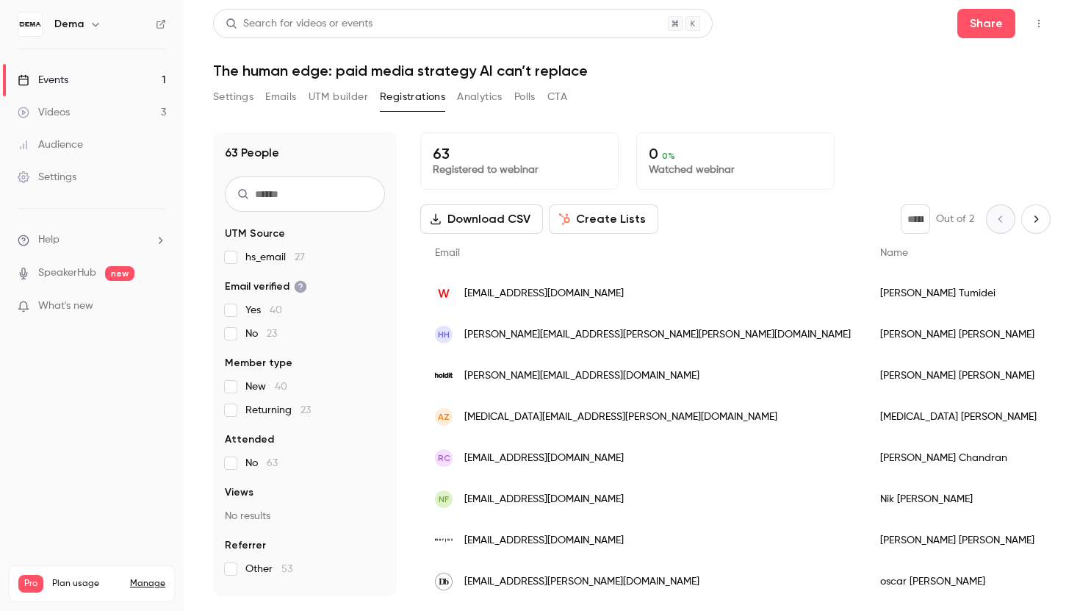
scroll to position [422, 0]
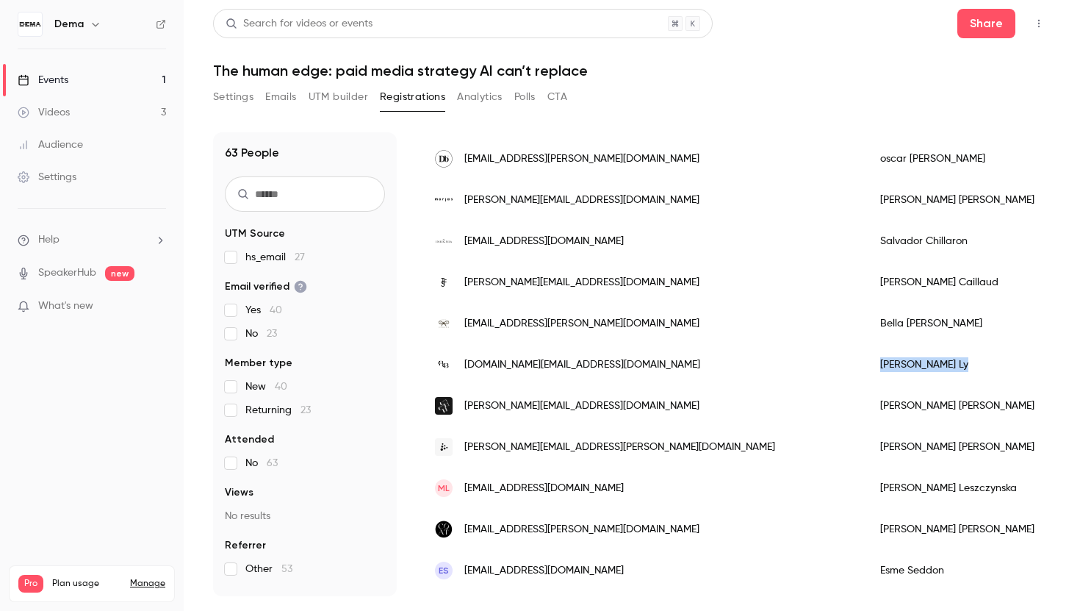
drag, startPoint x: 721, startPoint y: 364, endPoint x: 668, endPoint y: 364, distance: 53.6
click at [865, 364] on div "Lisa Ly" at bounding box center [967, 364] width 204 height 41
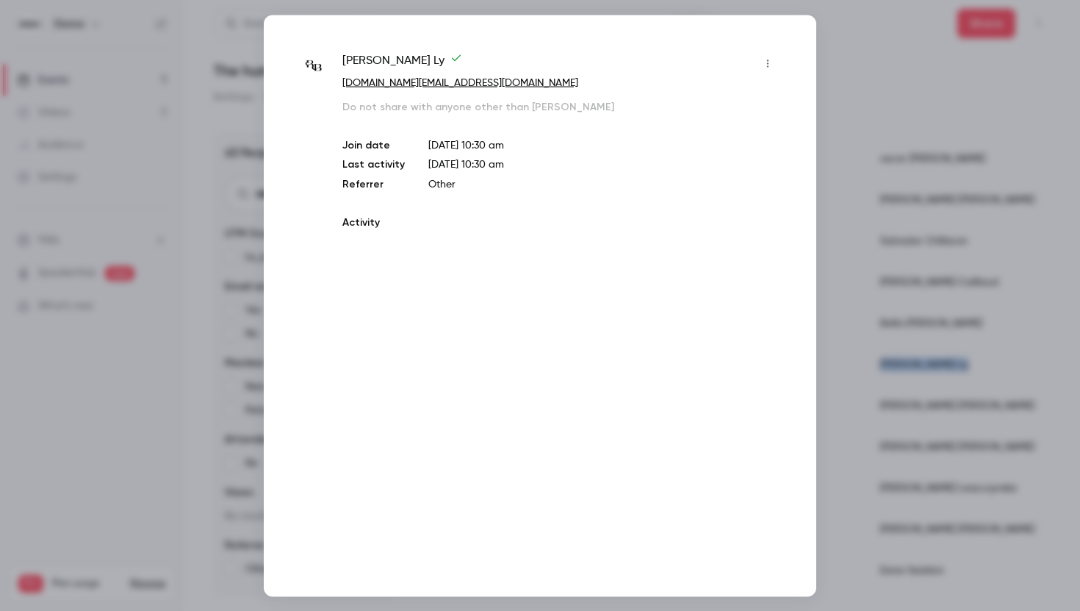
copy div "Lisa Ly"
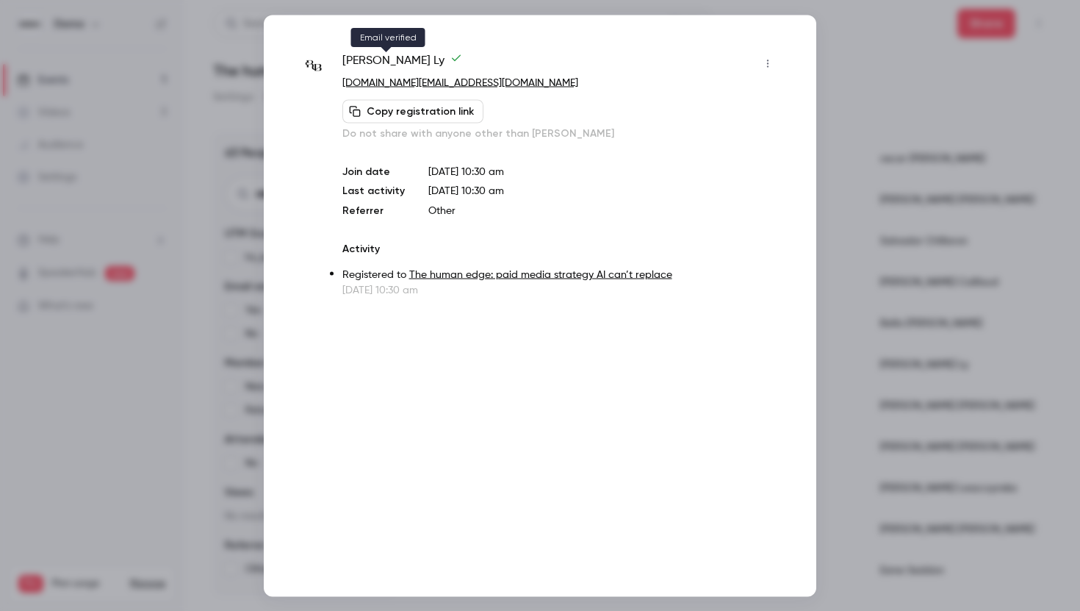
click at [374, 61] on span "Lisa Ly" at bounding box center [402, 63] width 120 height 24
copy div "Lisa Ly"
click at [796, 140] on div "Lisa Ly lisa.ly@ratandboa.com Copy registration link Do not share with anyone o…" at bounding box center [540, 305] width 552 height 581
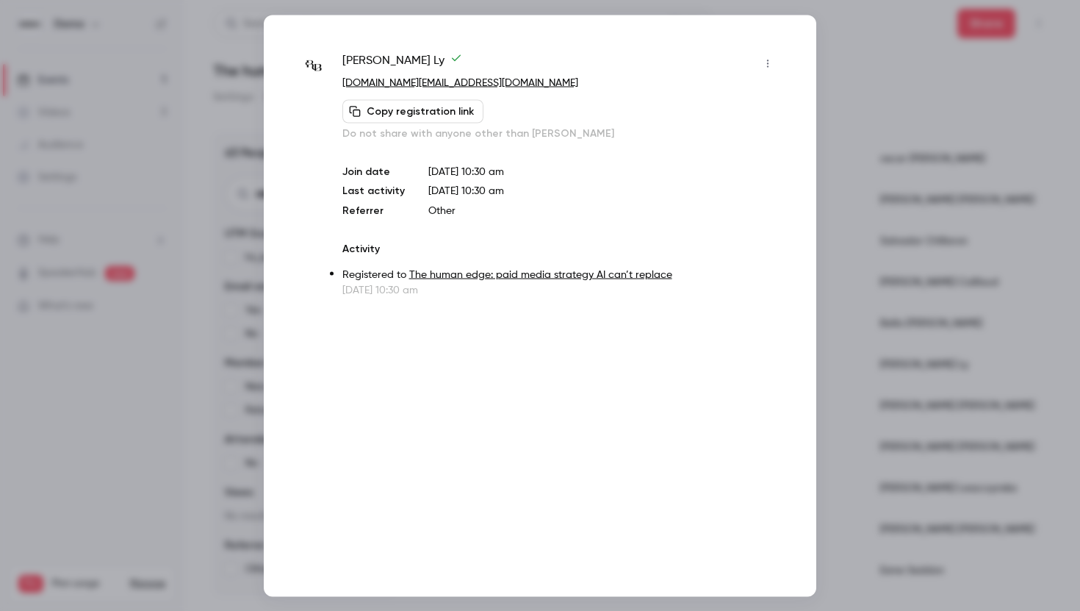
click at [852, 135] on div at bounding box center [540, 305] width 1080 height 611
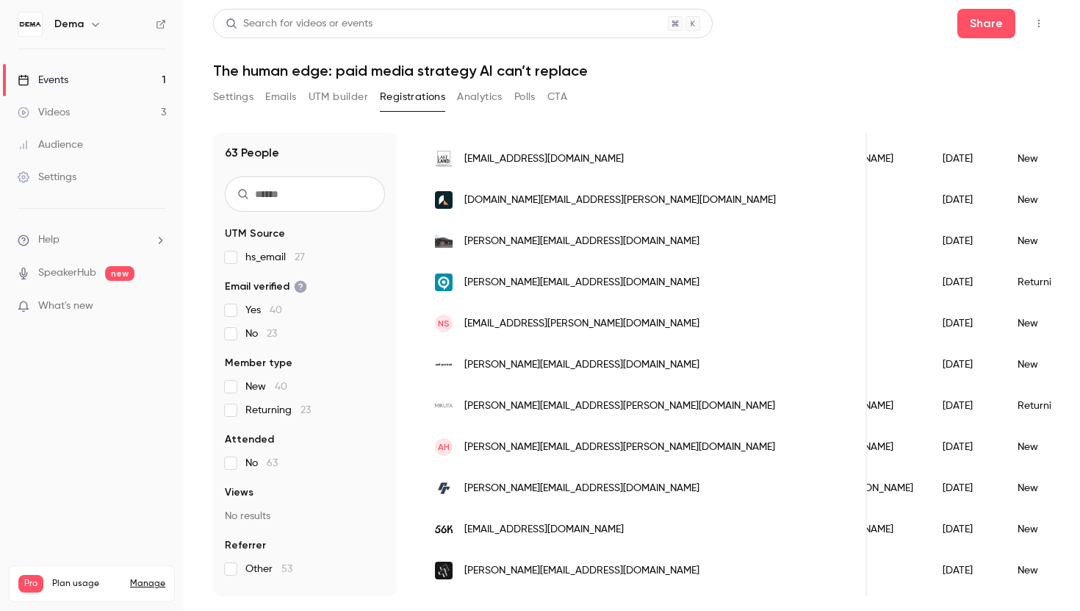
scroll to position [0, 142]
click at [971, 21] on button "Share" at bounding box center [986, 23] width 58 height 29
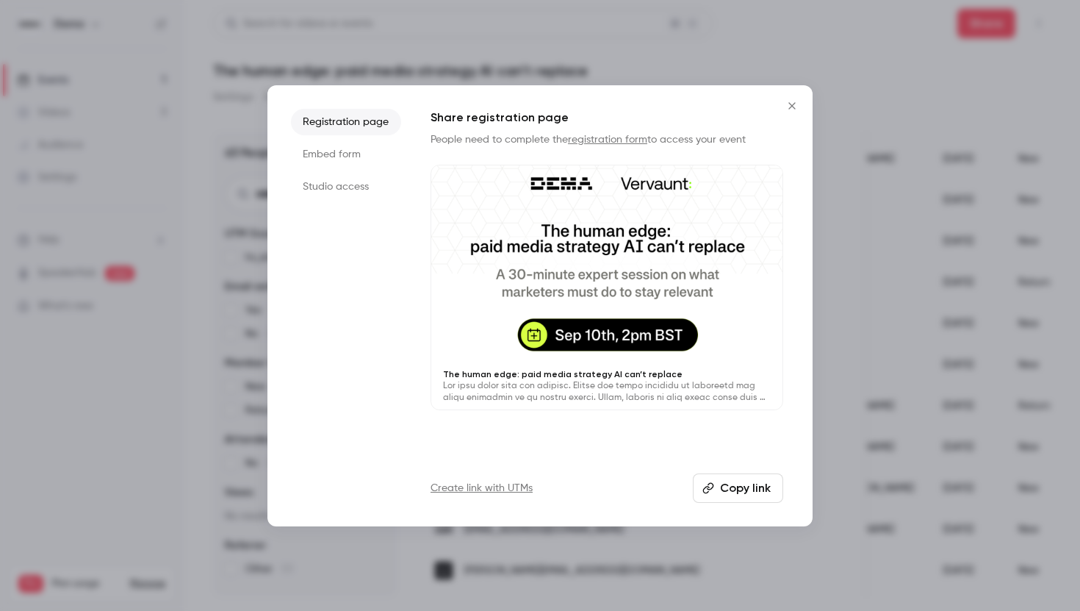
click at [757, 499] on button "Copy link" at bounding box center [738, 487] width 90 height 29
click at [791, 109] on icon "Close" at bounding box center [792, 106] width 18 height 12
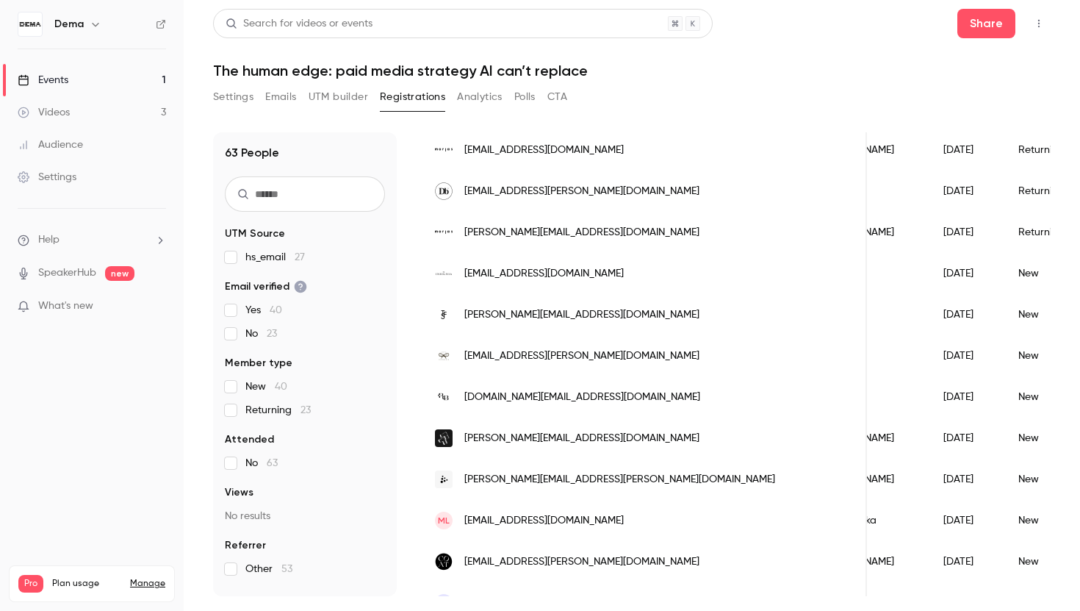
scroll to position [0, 0]
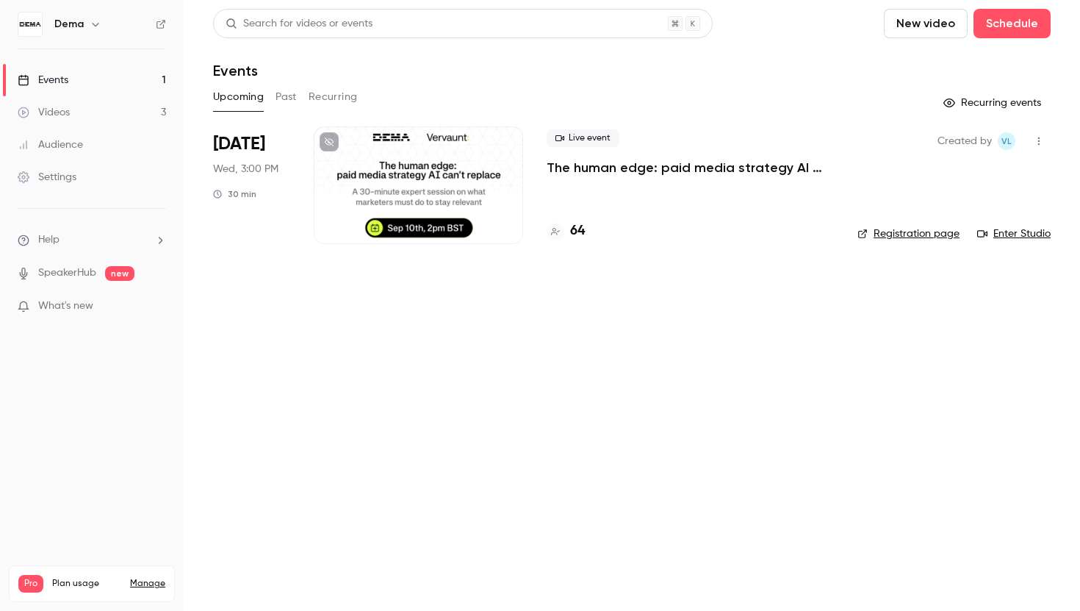
click at [584, 220] on div "Live event The human edge: paid media strategy AI can’t replace 64" at bounding box center [690, 185] width 287 height 118
click at [583, 226] on h4 "64" at bounding box center [577, 231] width 15 height 20
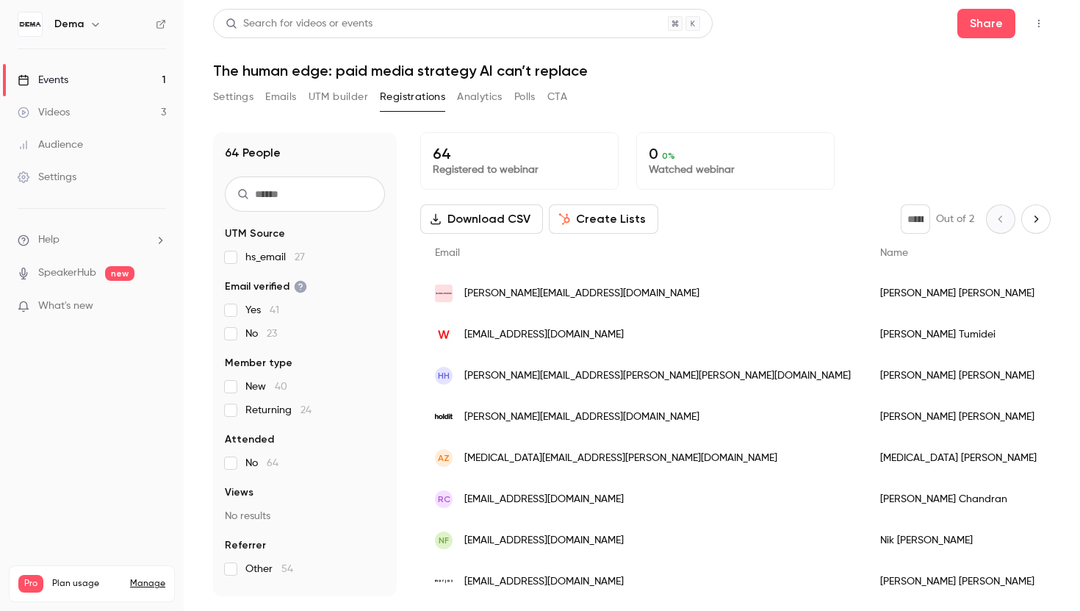
click at [304, 194] on input "text" at bounding box center [305, 193] width 160 height 35
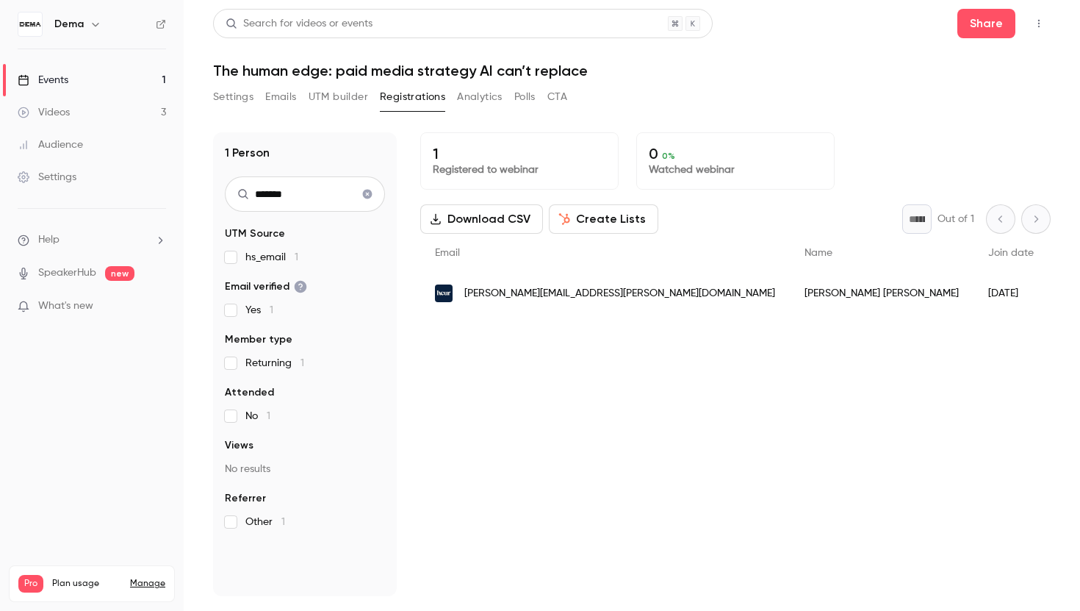
type input "*******"
click at [373, 197] on button "Clear search" at bounding box center [368, 194] width 24 height 24
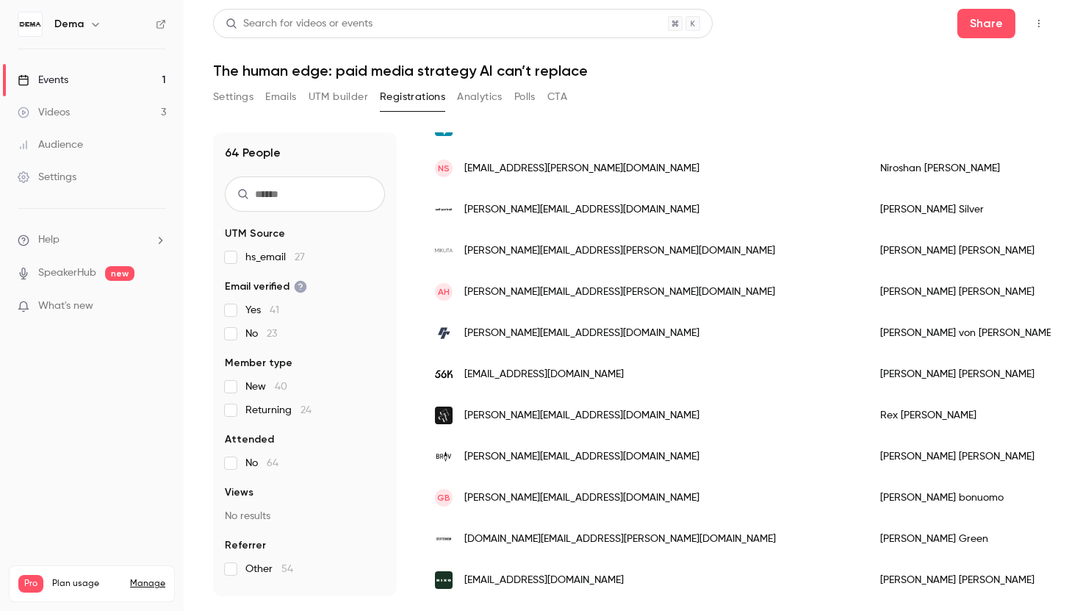
scroll to position [1734, 0]
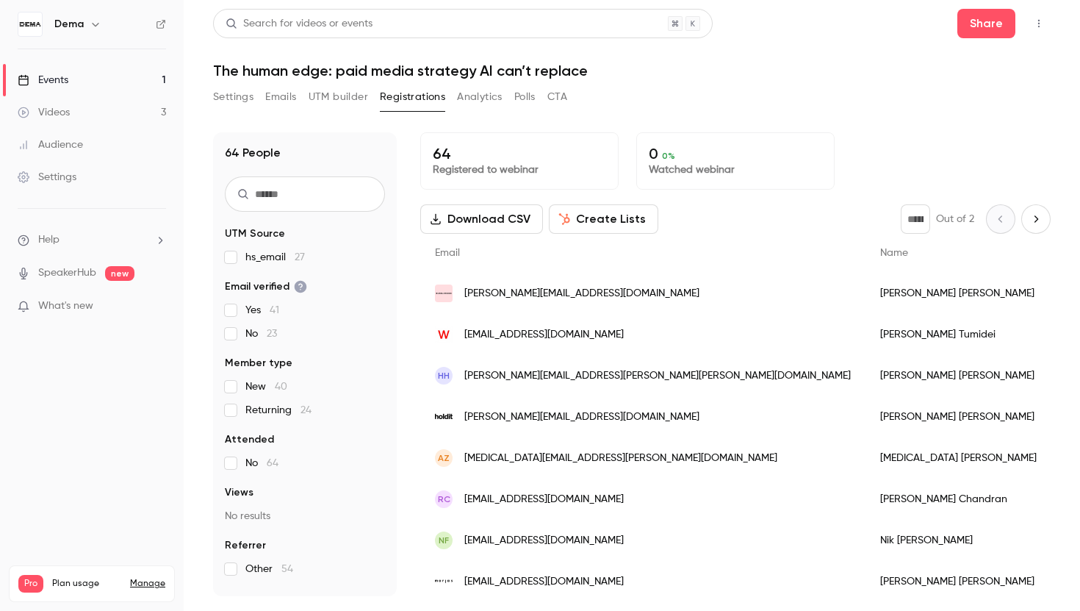
click at [1034, 215] on icon "Next page" at bounding box center [1036, 219] width 16 height 12
type input "*"
